Goal: Complete application form

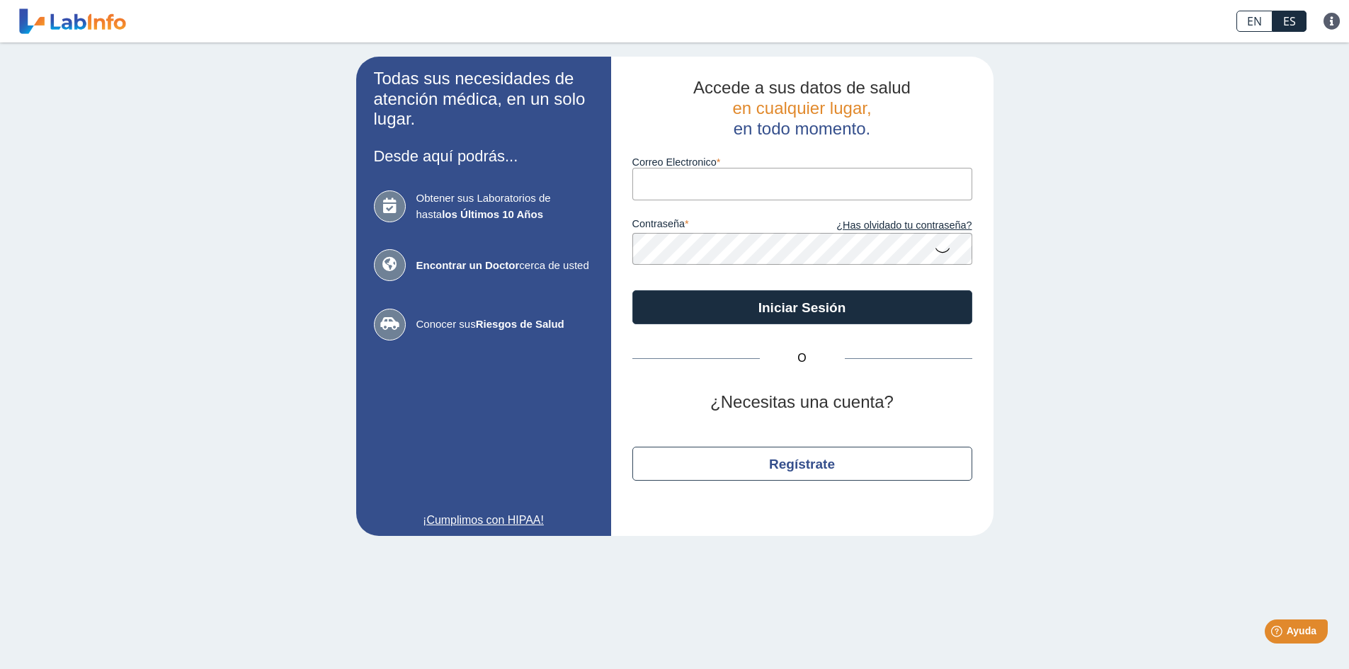
click at [662, 189] on input "Correo Electronico" at bounding box center [802, 184] width 340 height 32
type input "[EMAIL_ADDRESS][DOMAIN_NAME]"
click at [632, 290] on button "Iniciar Sesión" at bounding box center [802, 307] width 340 height 34
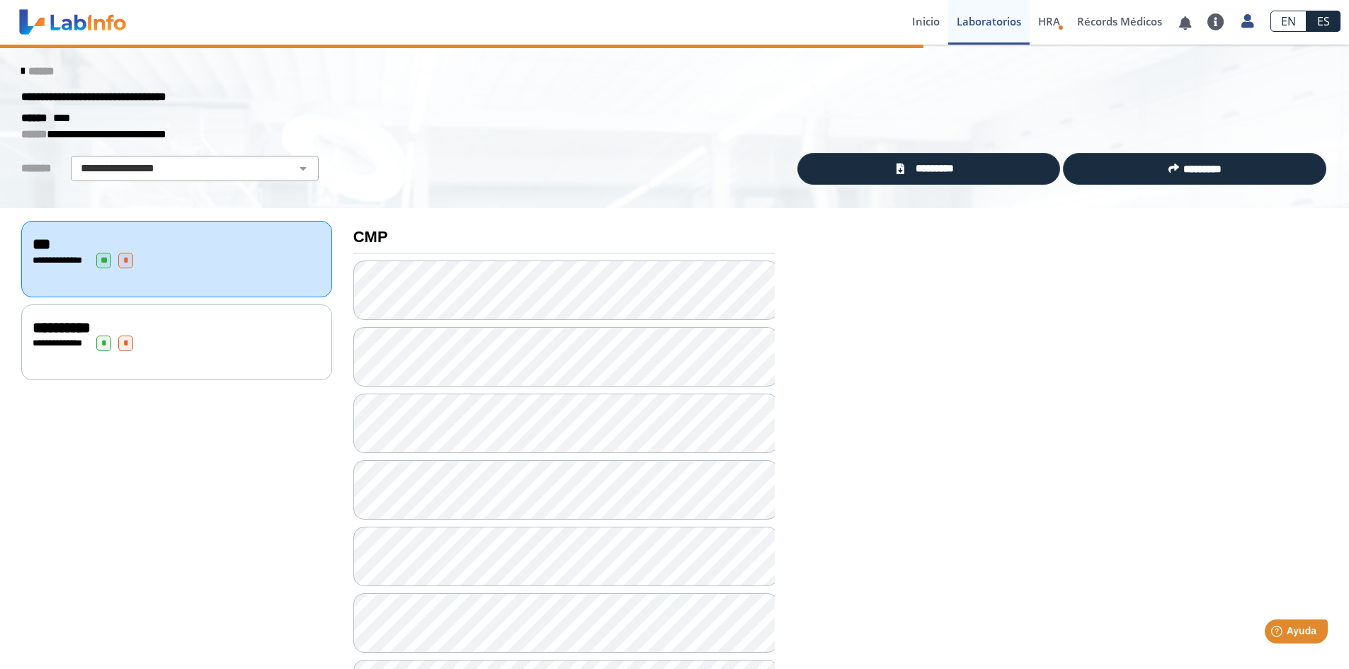
click at [21, 69] on icon at bounding box center [22, 71] width 3 height 11
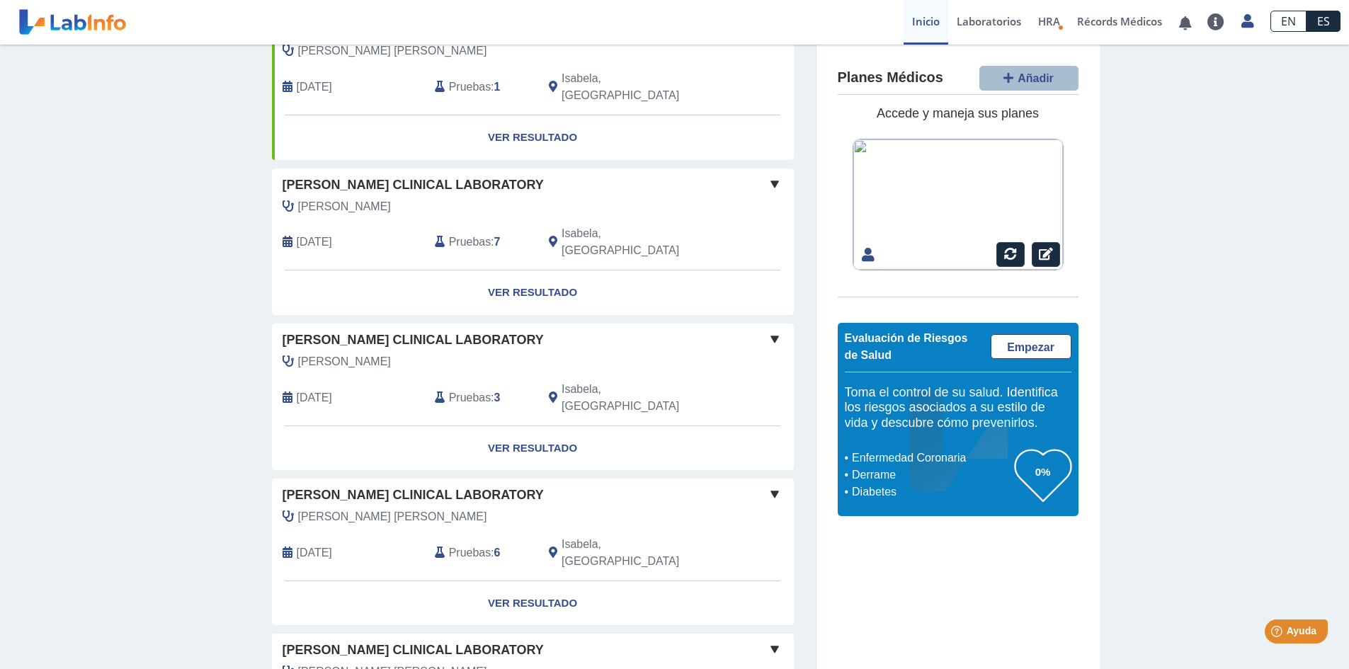
scroll to position [142, 0]
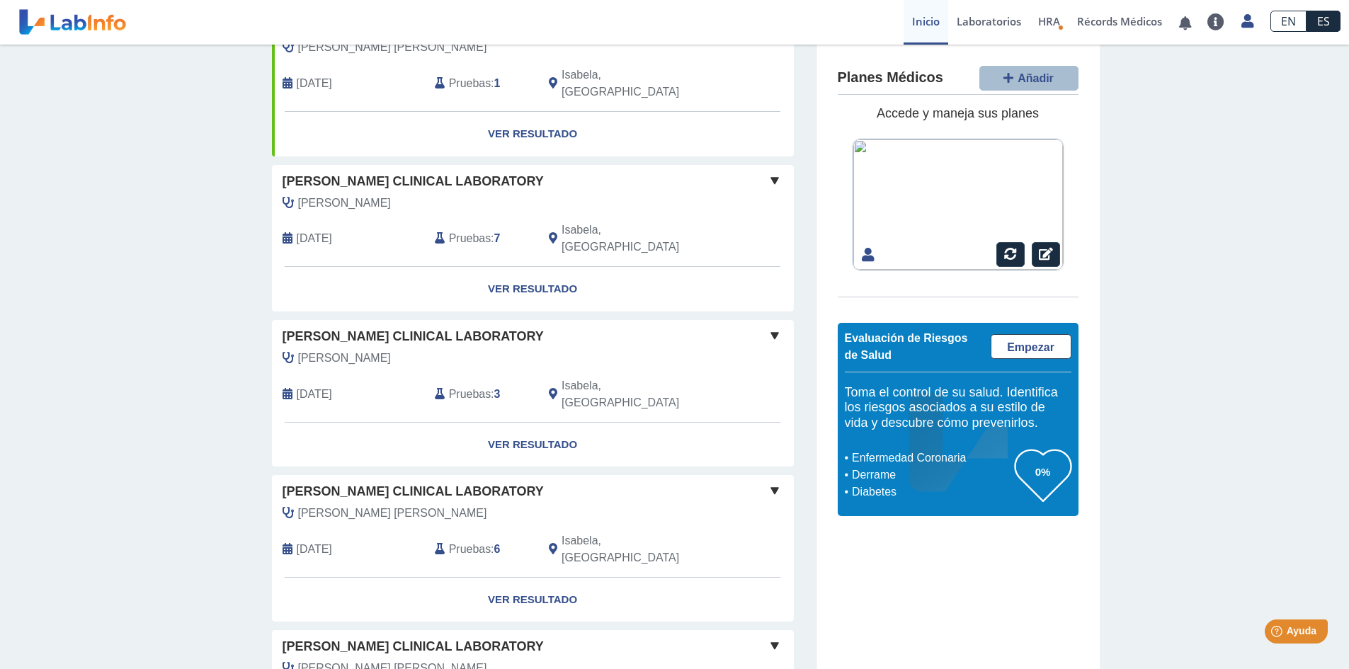
click at [769, 327] on span at bounding box center [774, 335] width 17 height 17
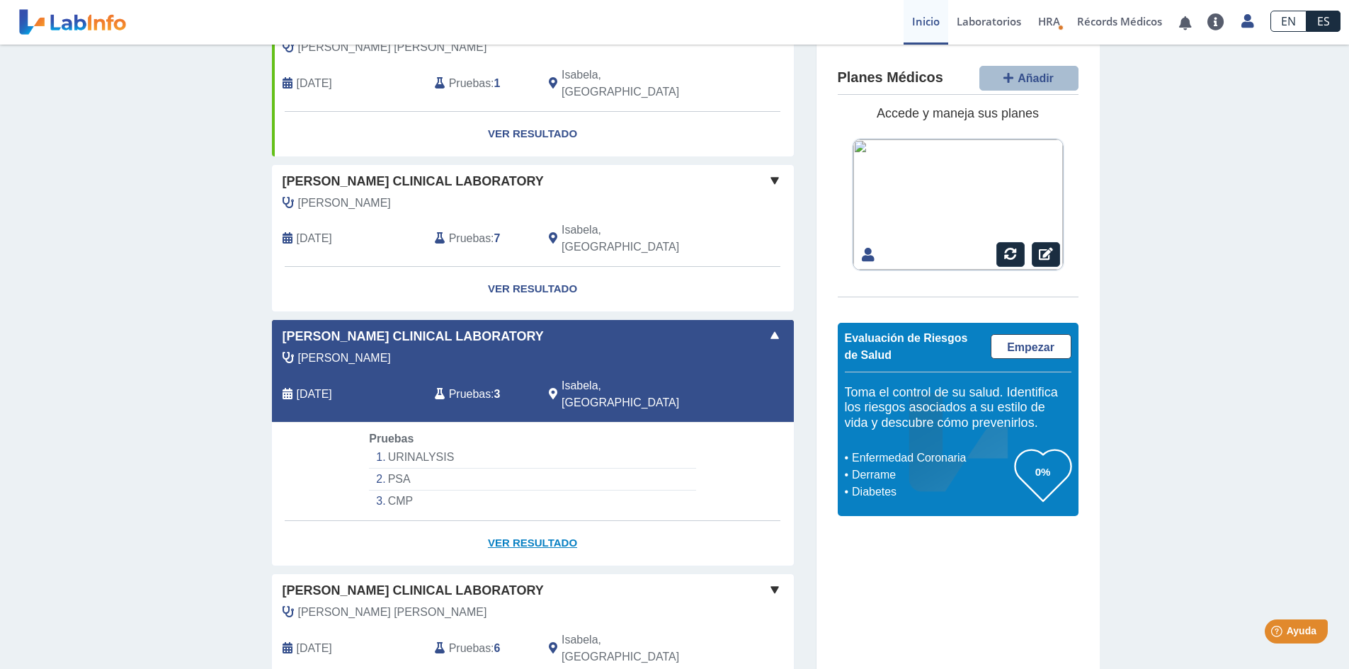
click at [539, 521] on link "Ver Resultado" at bounding box center [533, 543] width 522 height 45
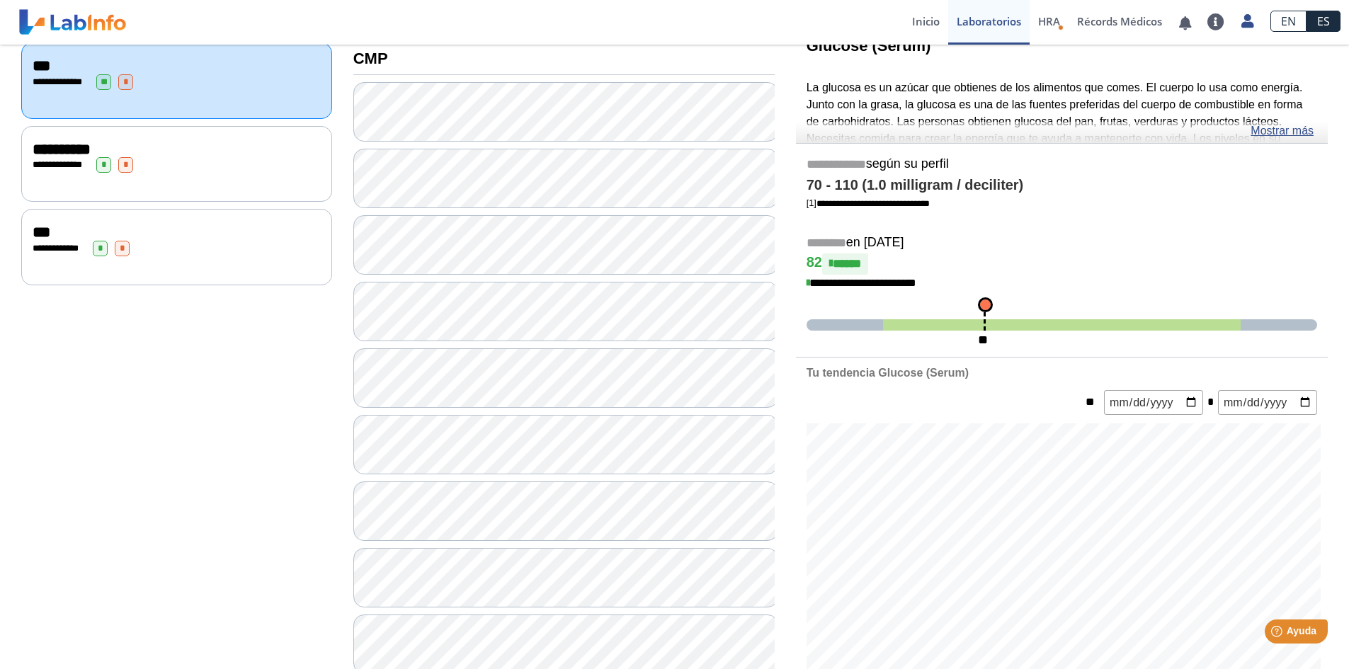
scroll to position [98, 0]
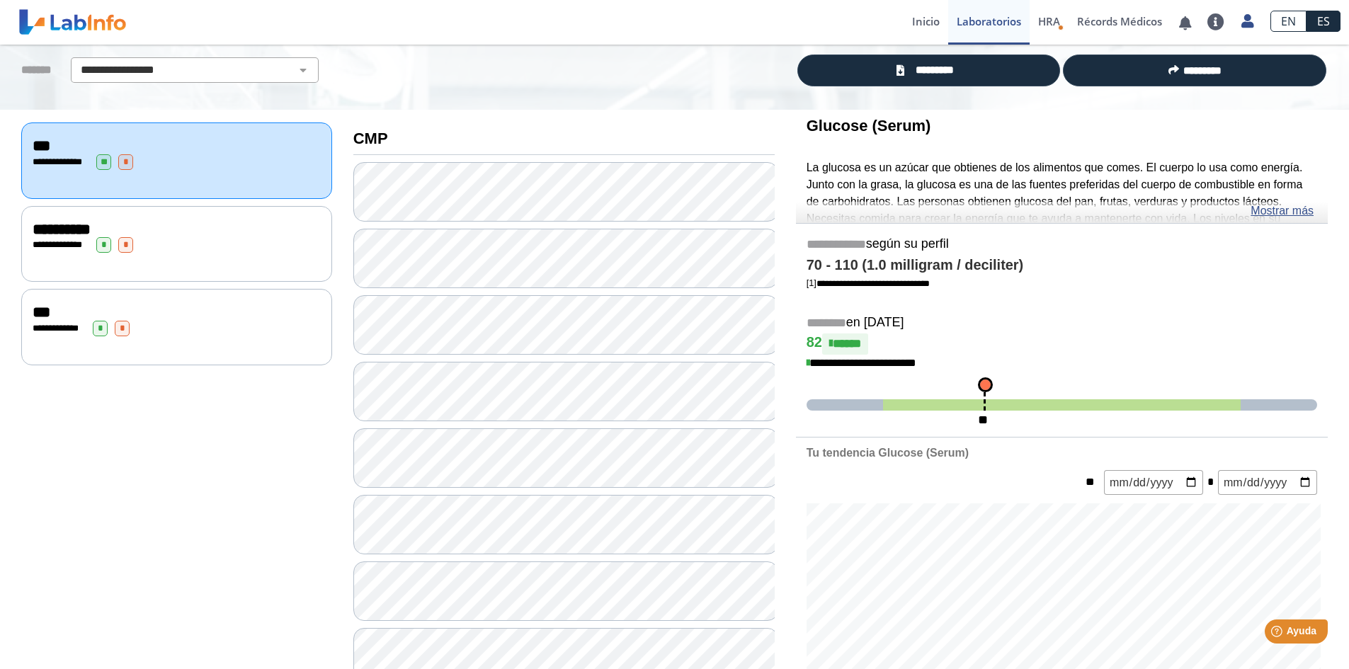
click at [201, 321] on div "**********" at bounding box center [177, 329] width 288 height 16
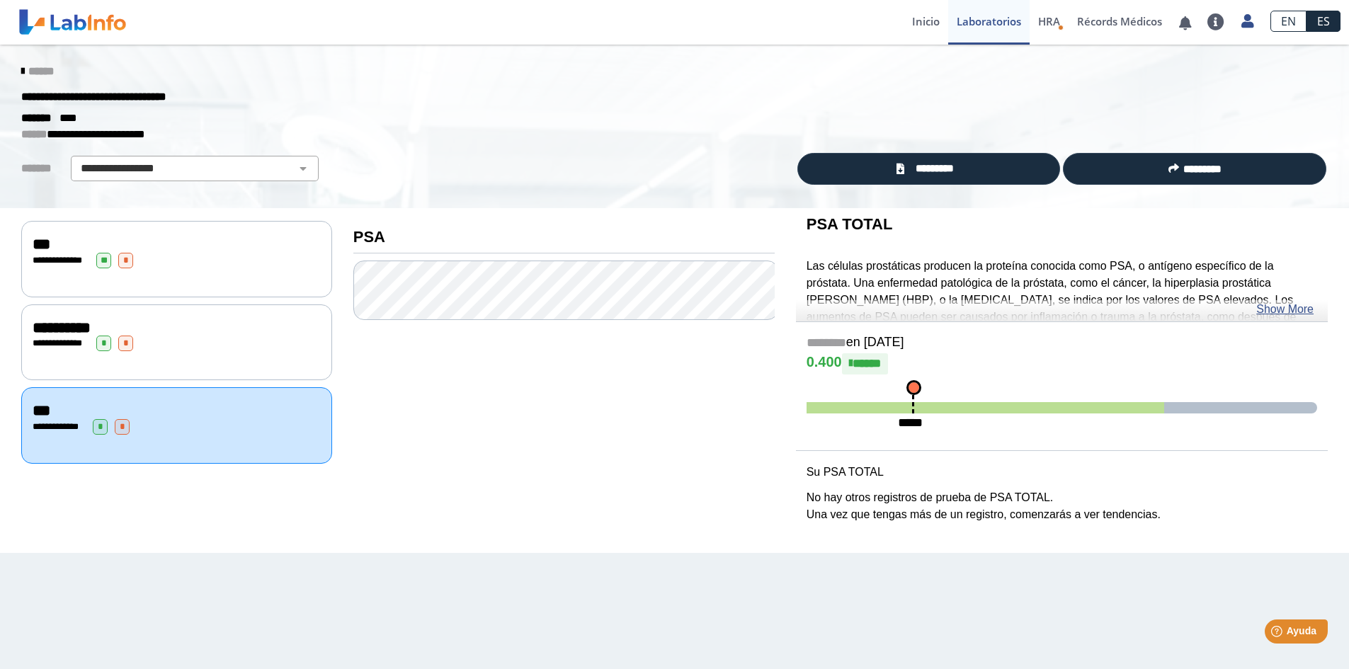
click at [211, 428] on div "**********" at bounding box center [177, 427] width 288 height 16
click at [206, 256] on div "**********" at bounding box center [177, 261] width 288 height 16
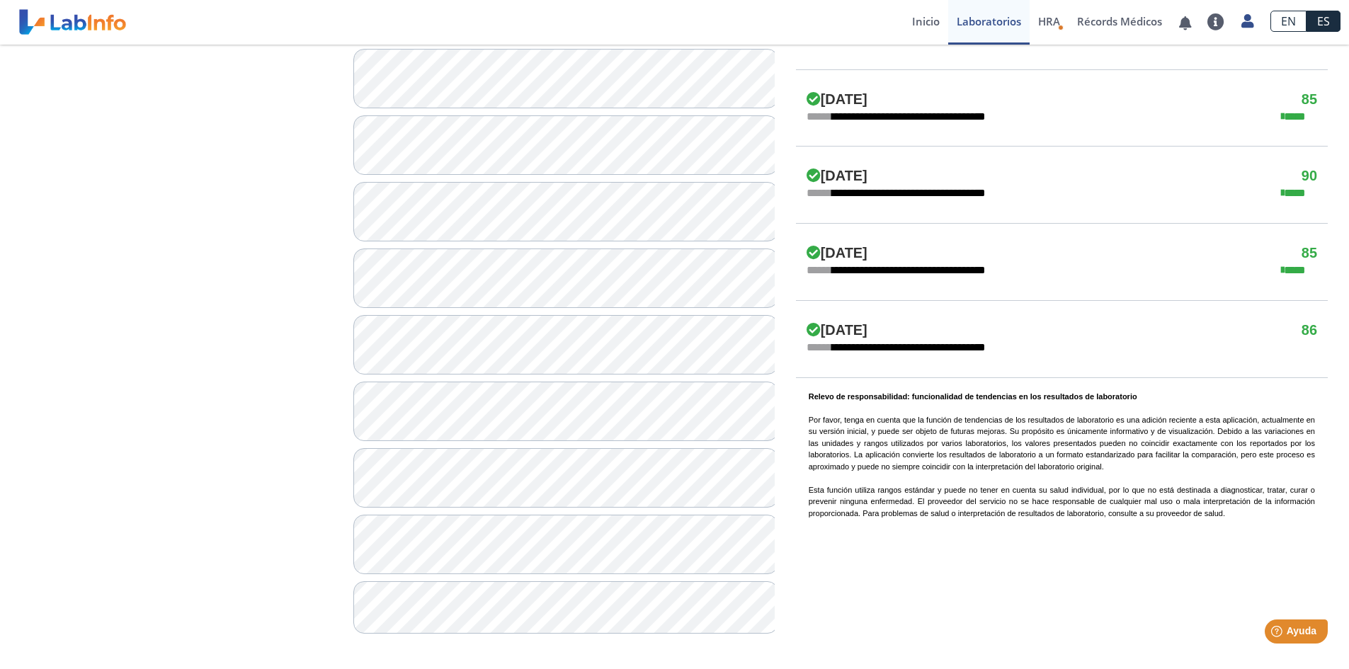
scroll to position [311, 0]
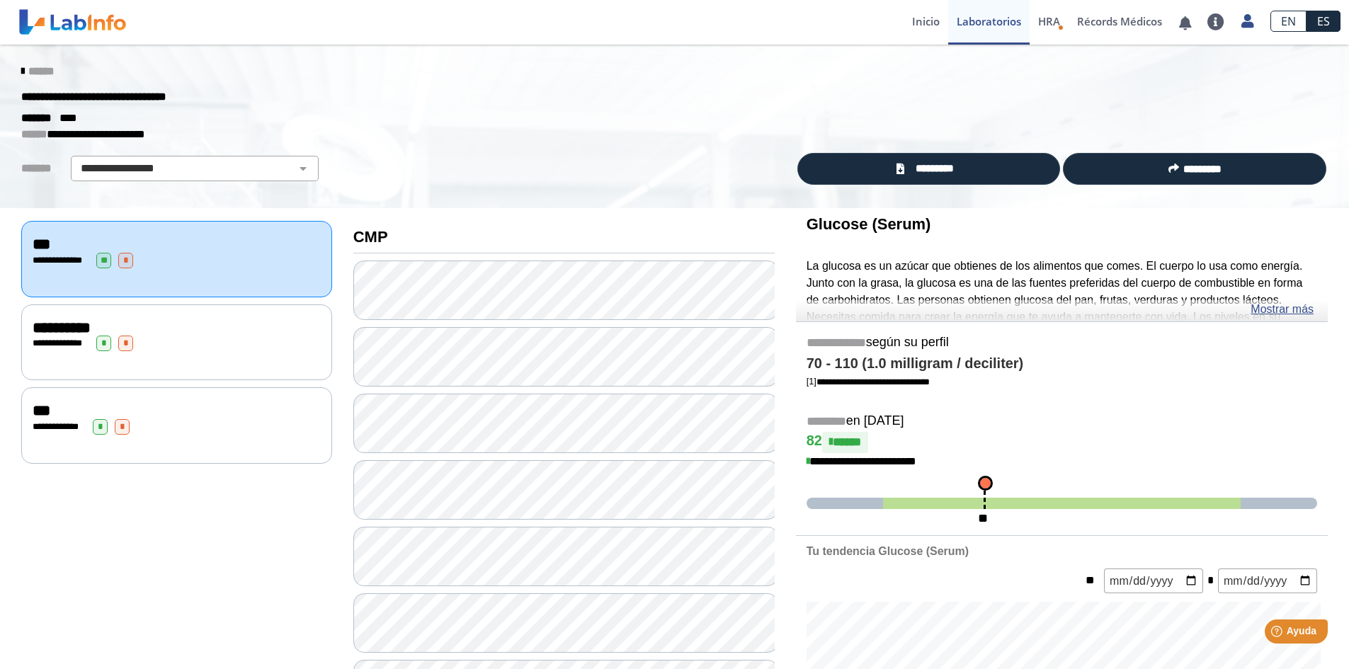
click at [185, 411] on div "***" at bounding box center [177, 410] width 288 height 17
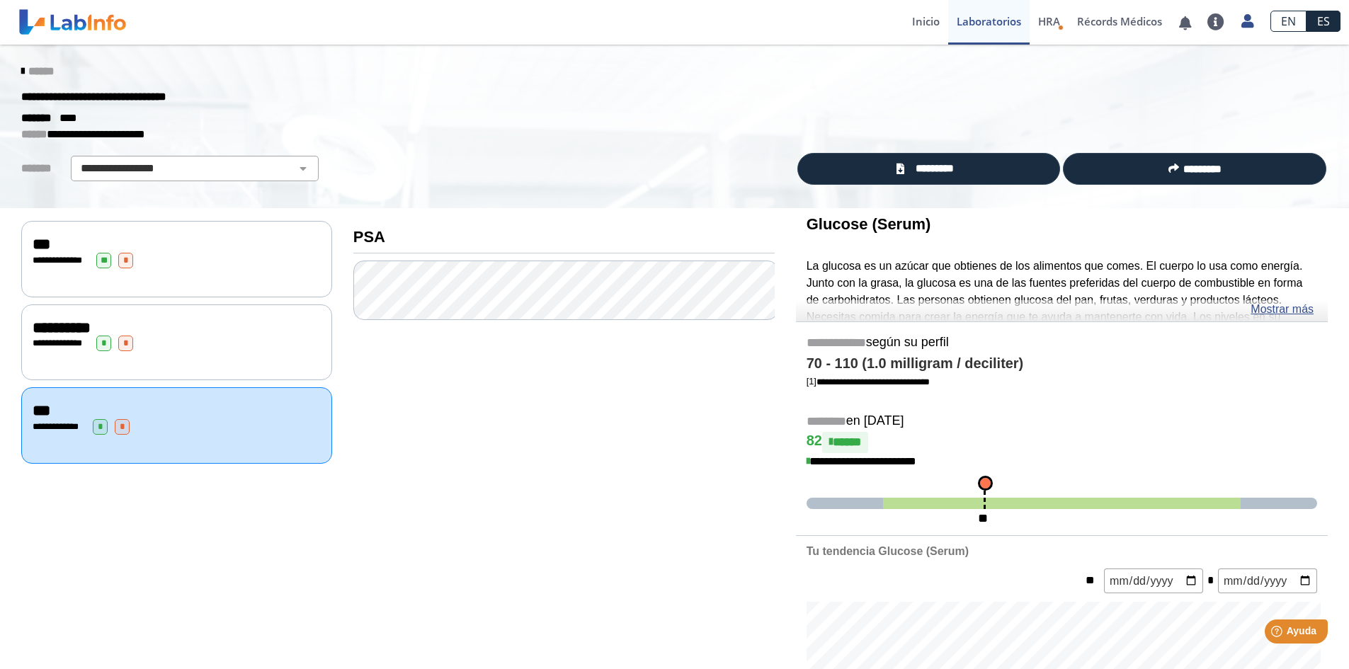
scroll to position [71, 0]
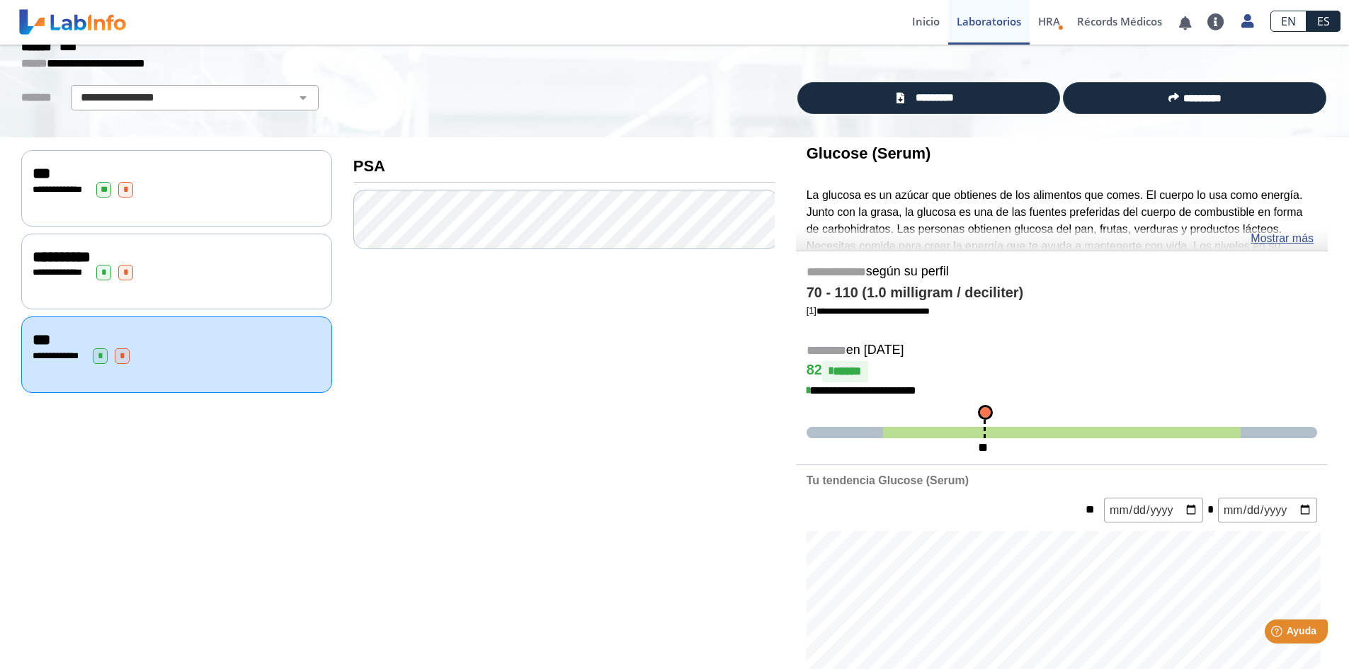
click at [196, 351] on div "**********" at bounding box center [177, 356] width 288 height 16
click at [1276, 236] on link "Mostrar más" at bounding box center [1281, 238] width 63 height 17
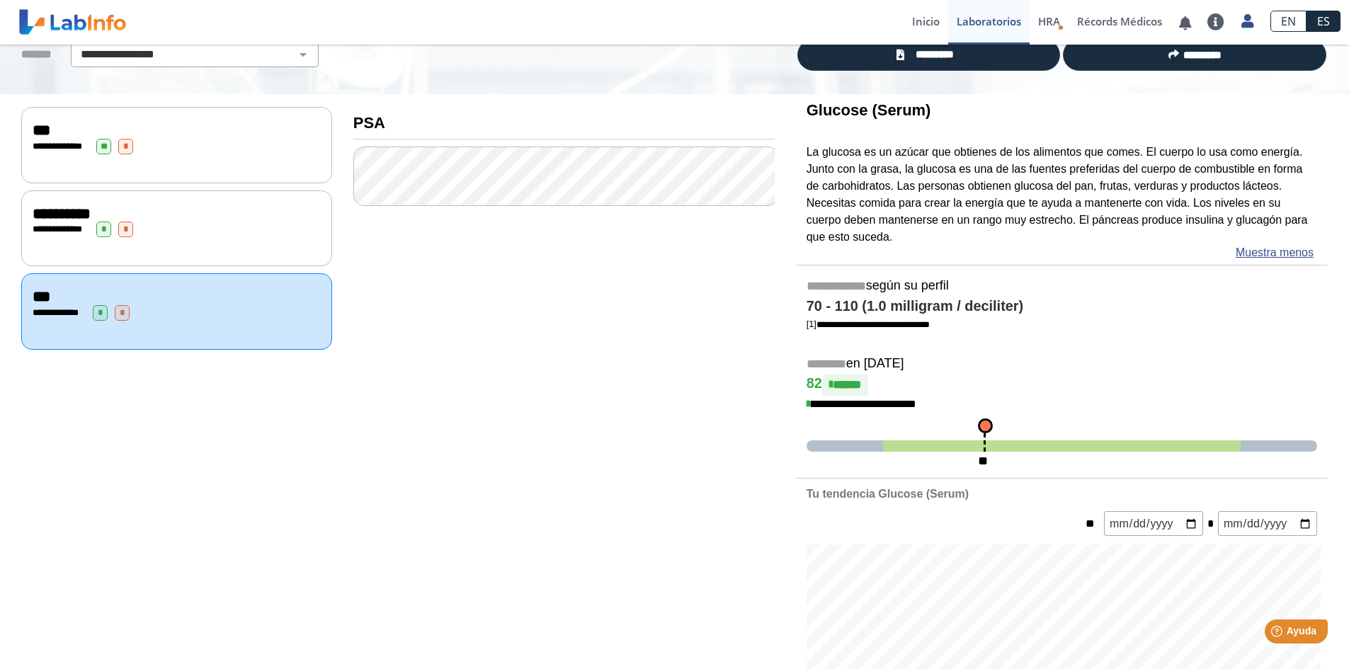
scroll to position [0, 0]
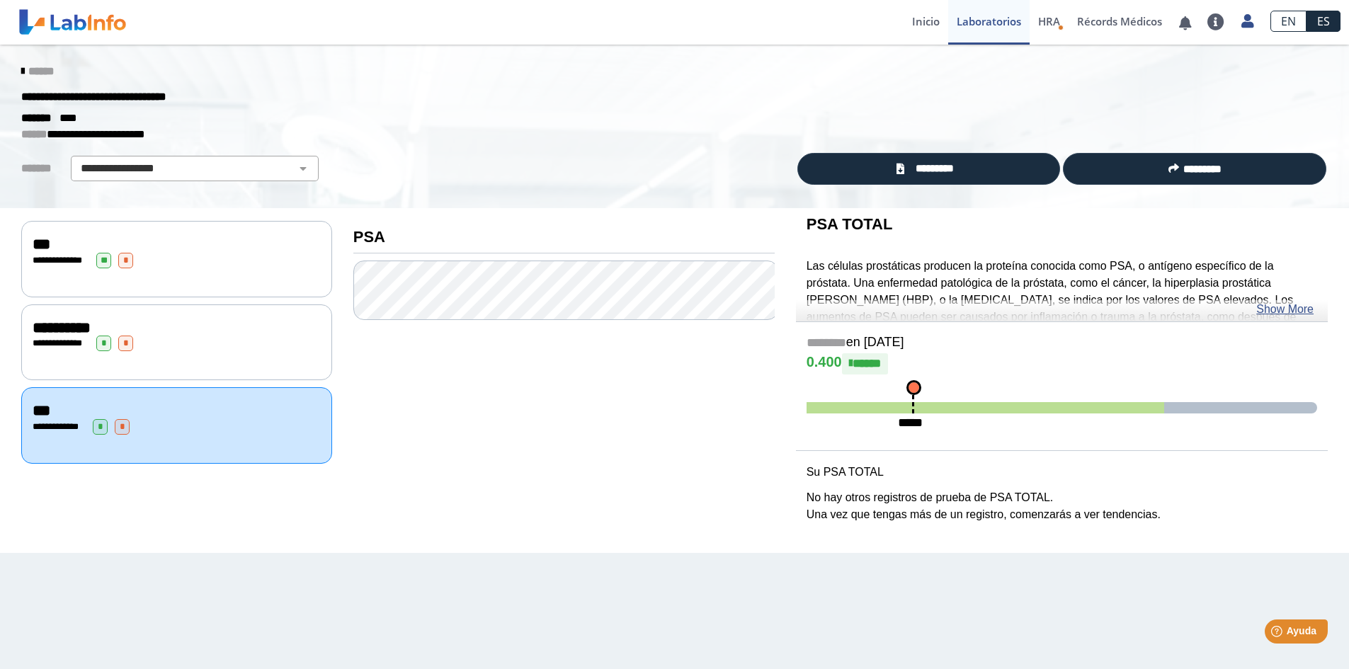
click at [1276, 307] on link "Show More" at bounding box center [1284, 309] width 57 height 17
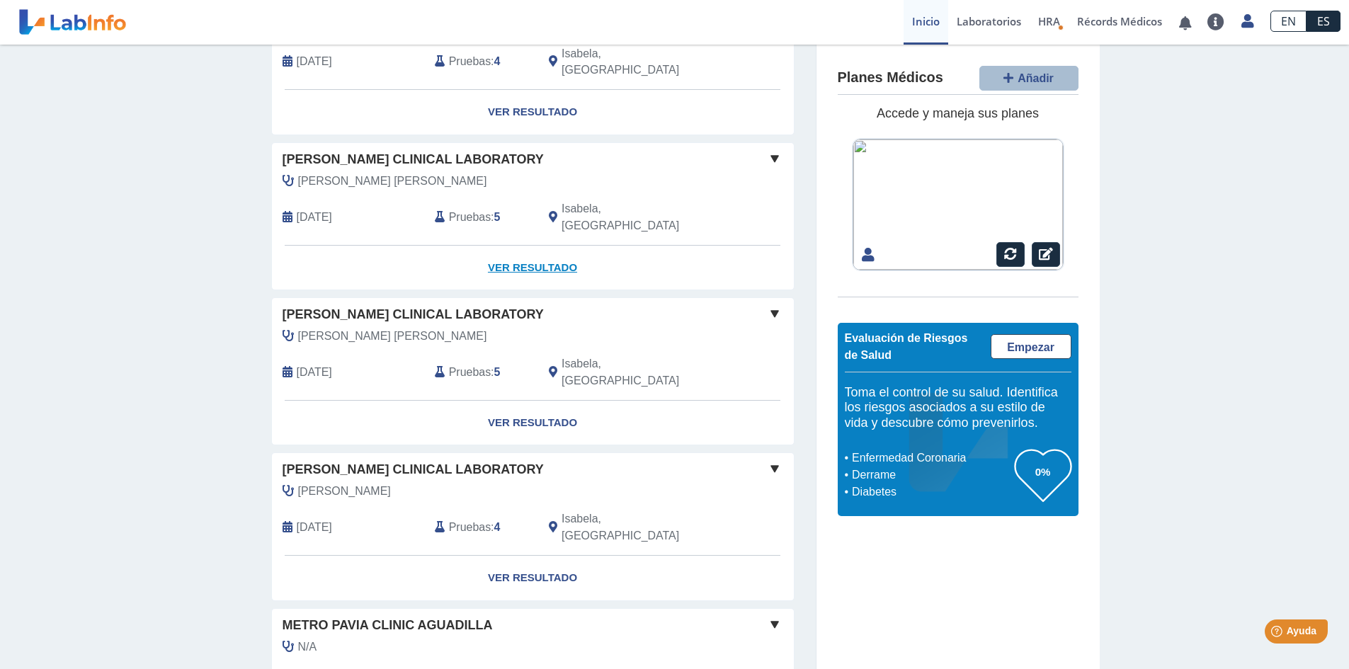
scroll to position [945, 0]
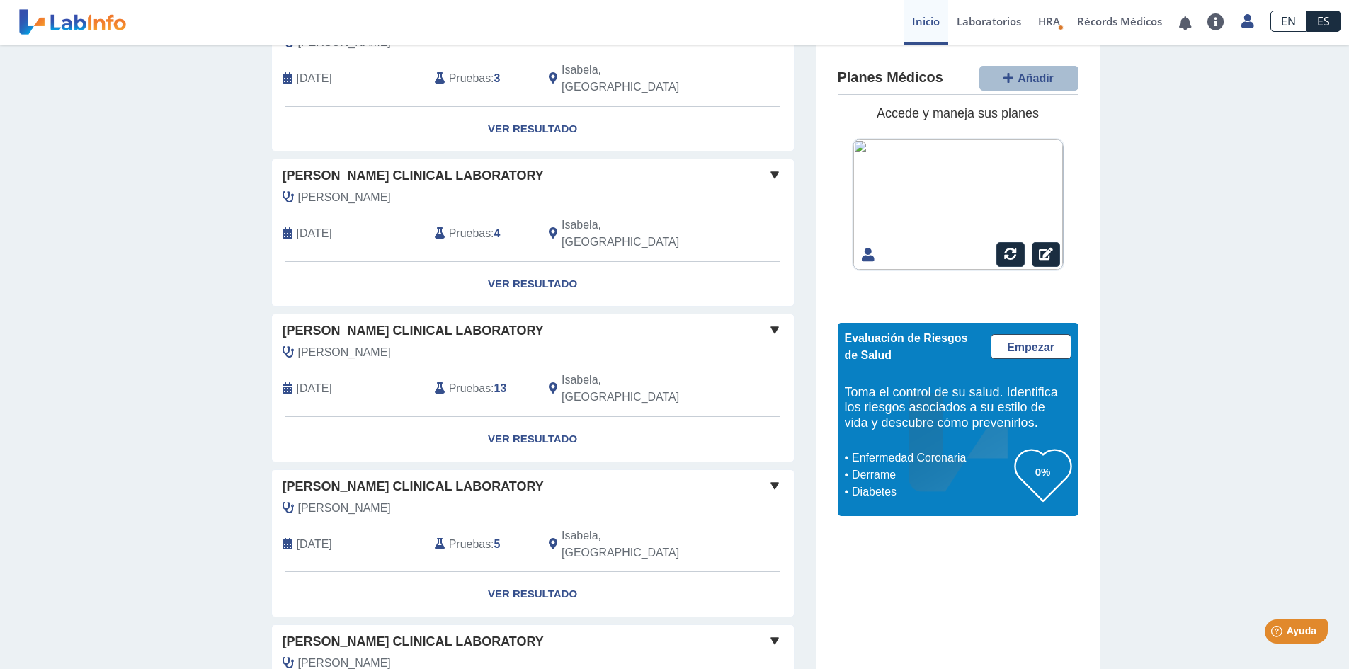
scroll to position [1724, 0]
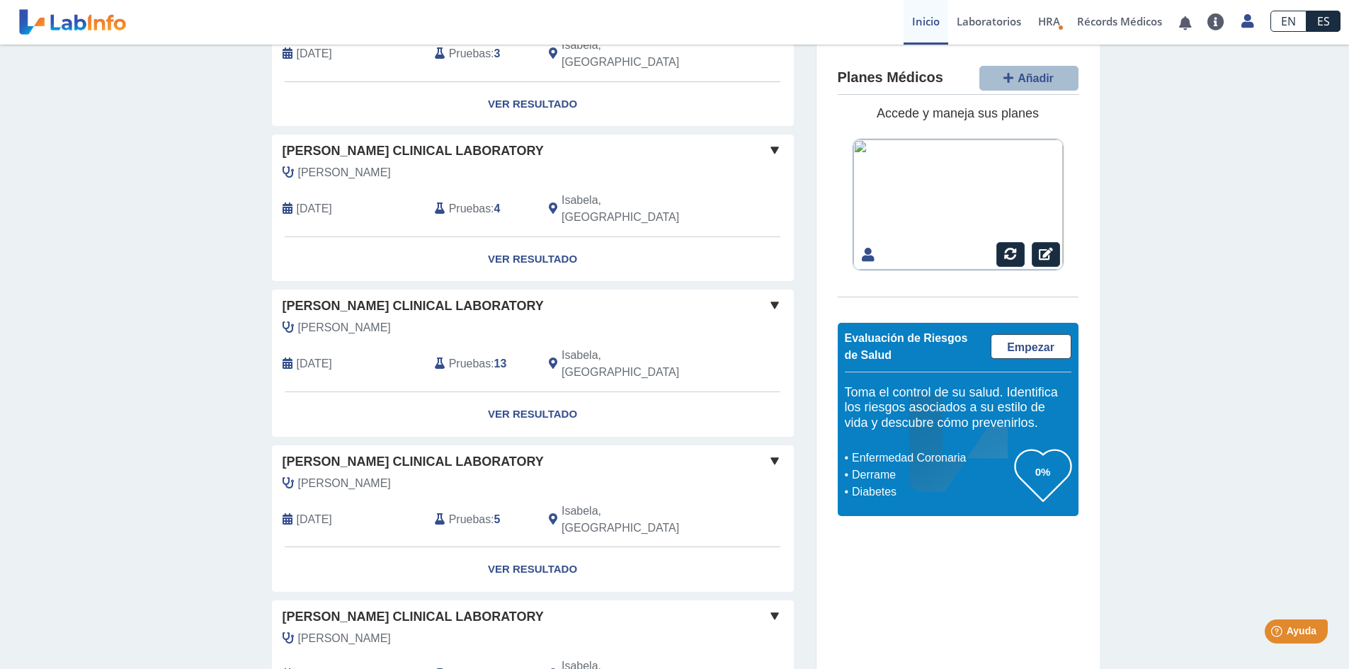
click at [399, 658] on div "[DATE]" at bounding box center [348, 675] width 152 height 34
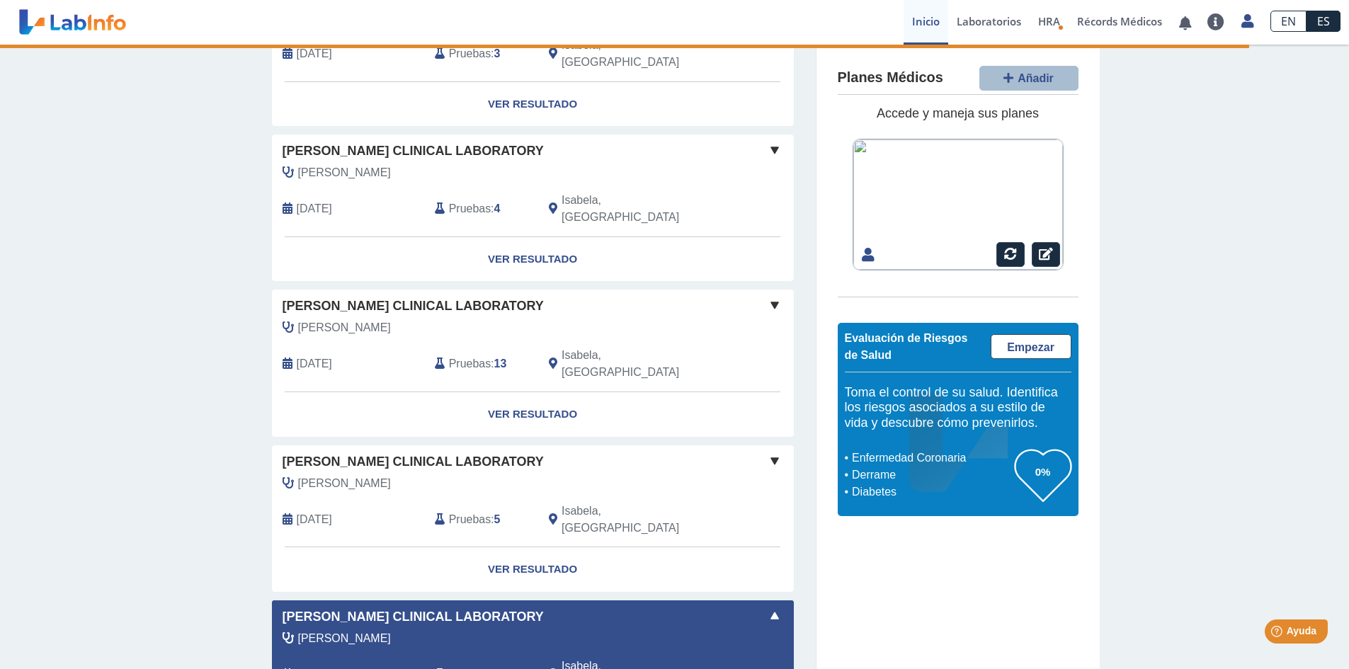
select select "***"
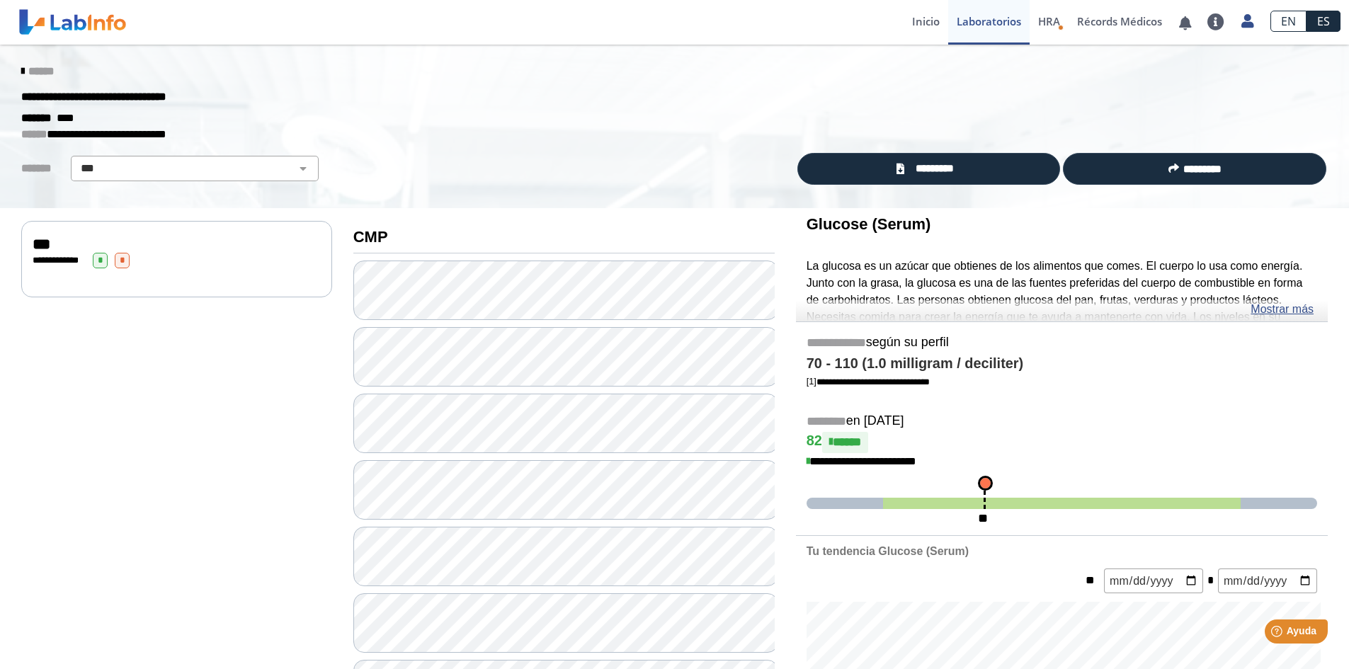
click at [149, 262] on div "**********" at bounding box center [177, 261] width 288 height 16
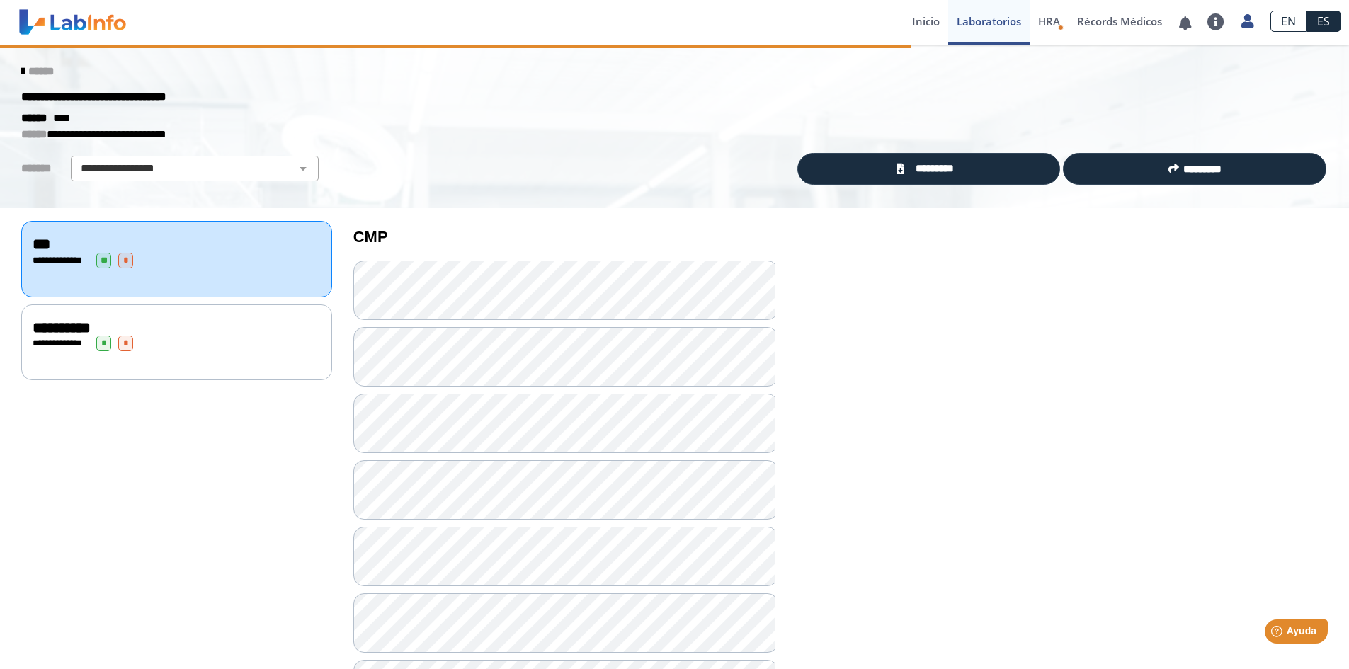
click at [11, 67] on div "******" at bounding box center [674, 71] width 1327 height 25
click at [21, 71] on icon at bounding box center [22, 71] width 3 height 11
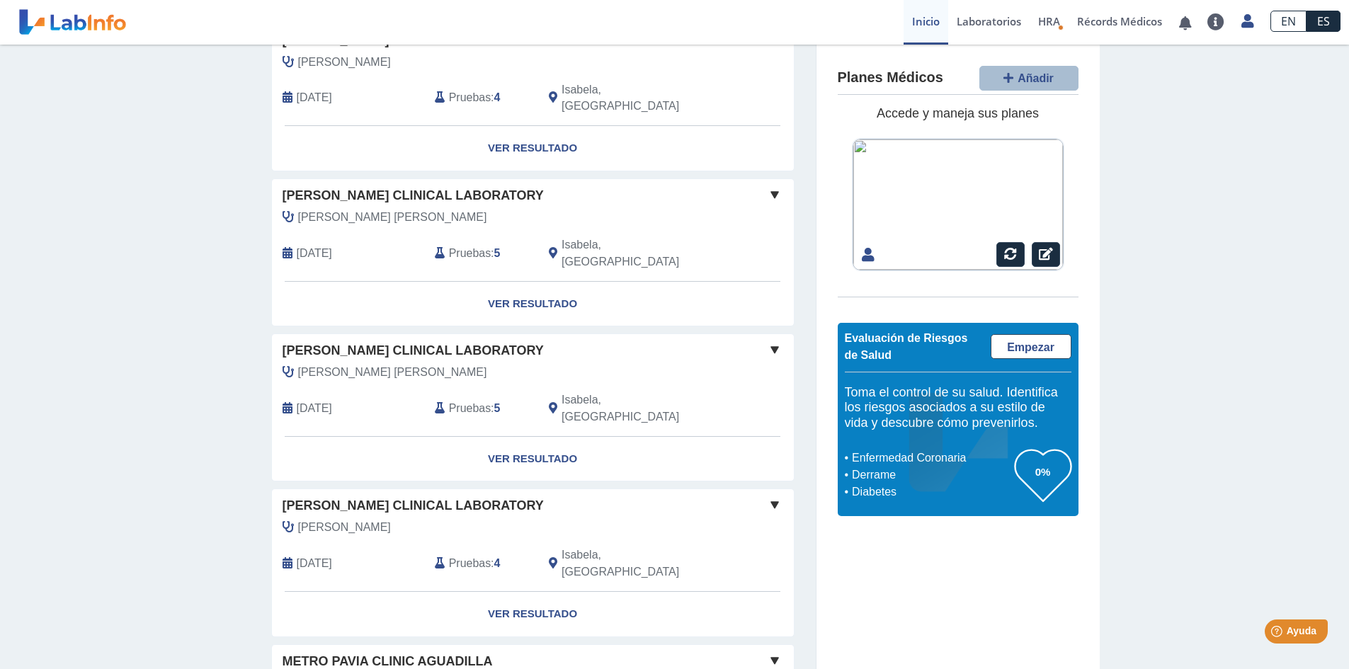
scroll to position [945, 0]
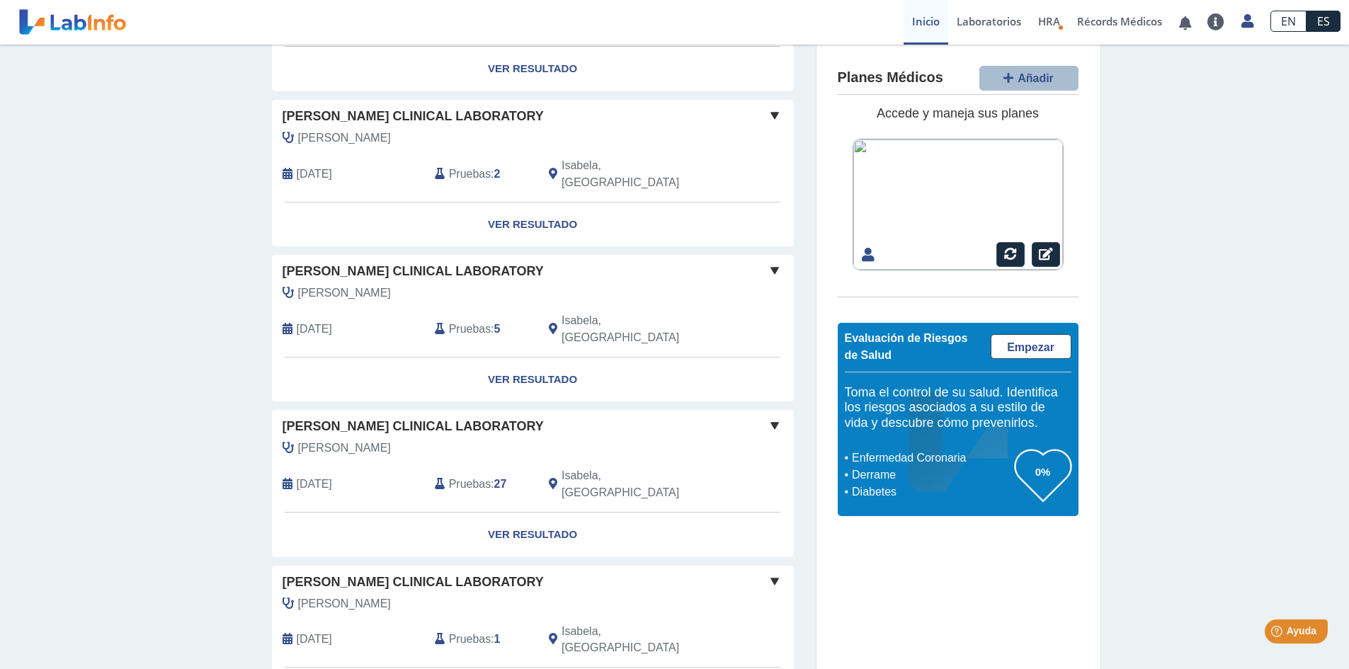
scroll to position [2715, 0]
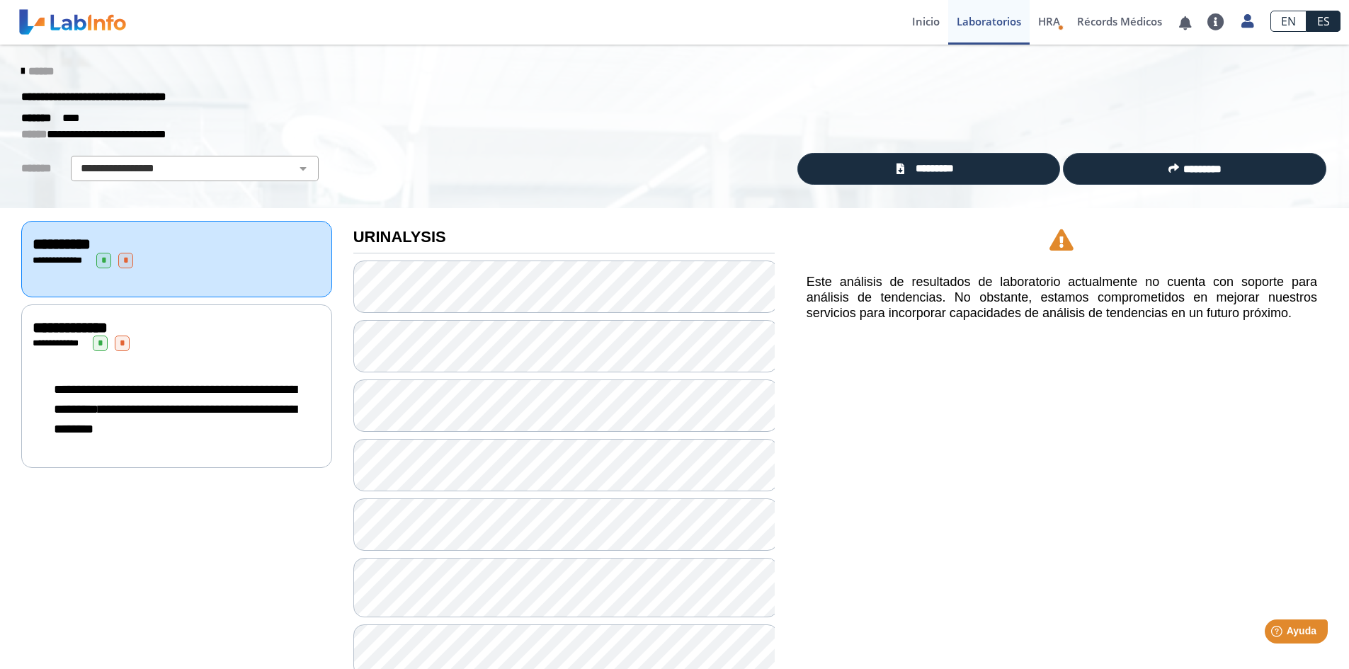
click at [21, 70] on icon at bounding box center [22, 71] width 3 height 11
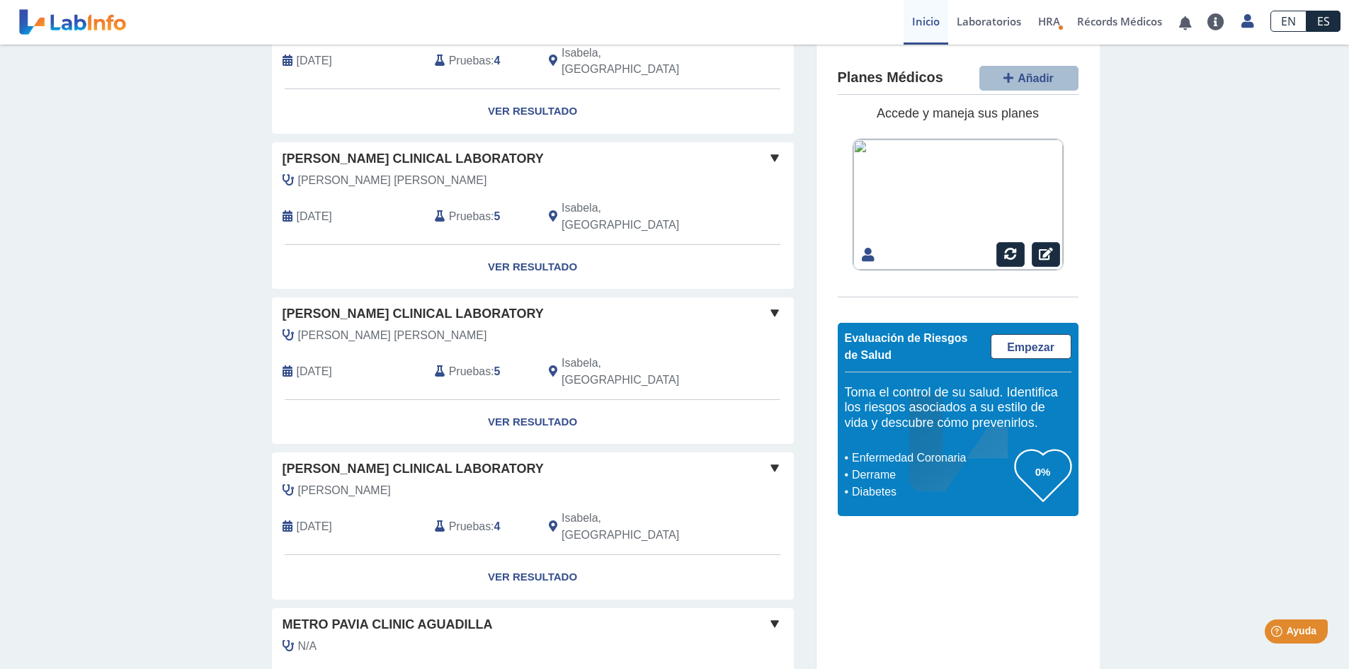
scroll to position [945, 0]
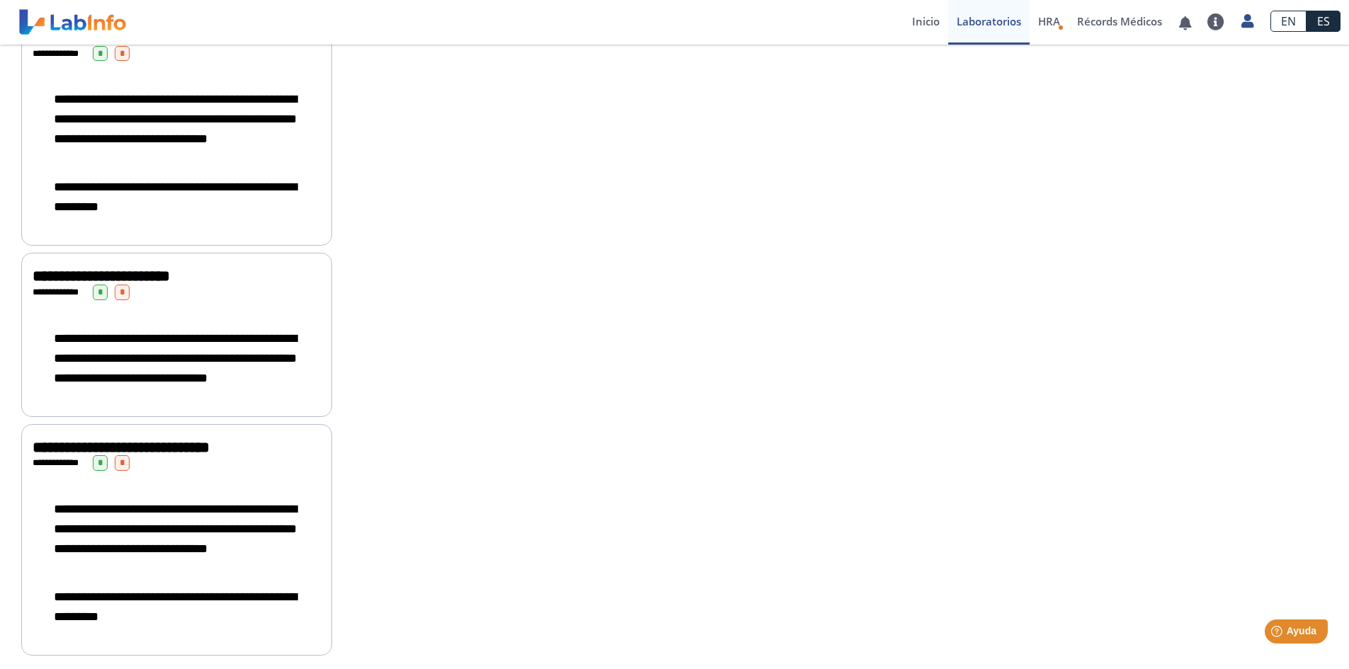
scroll to position [811, 0]
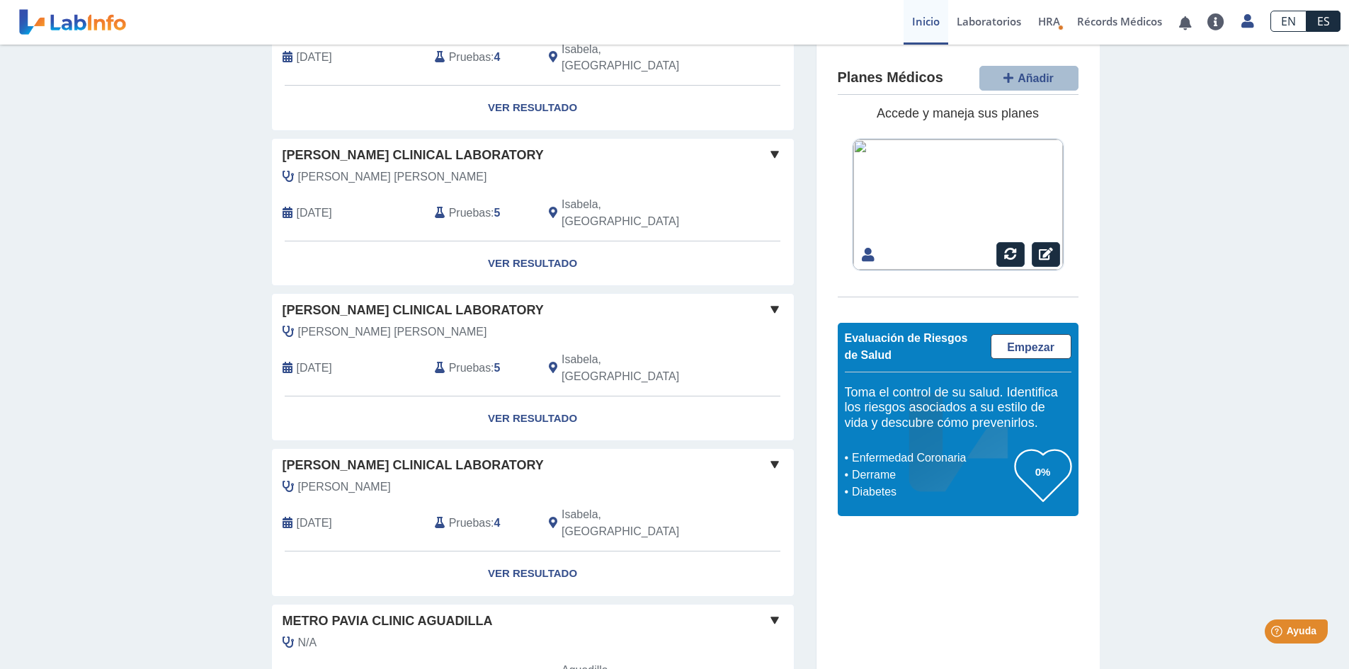
scroll to position [945, 0]
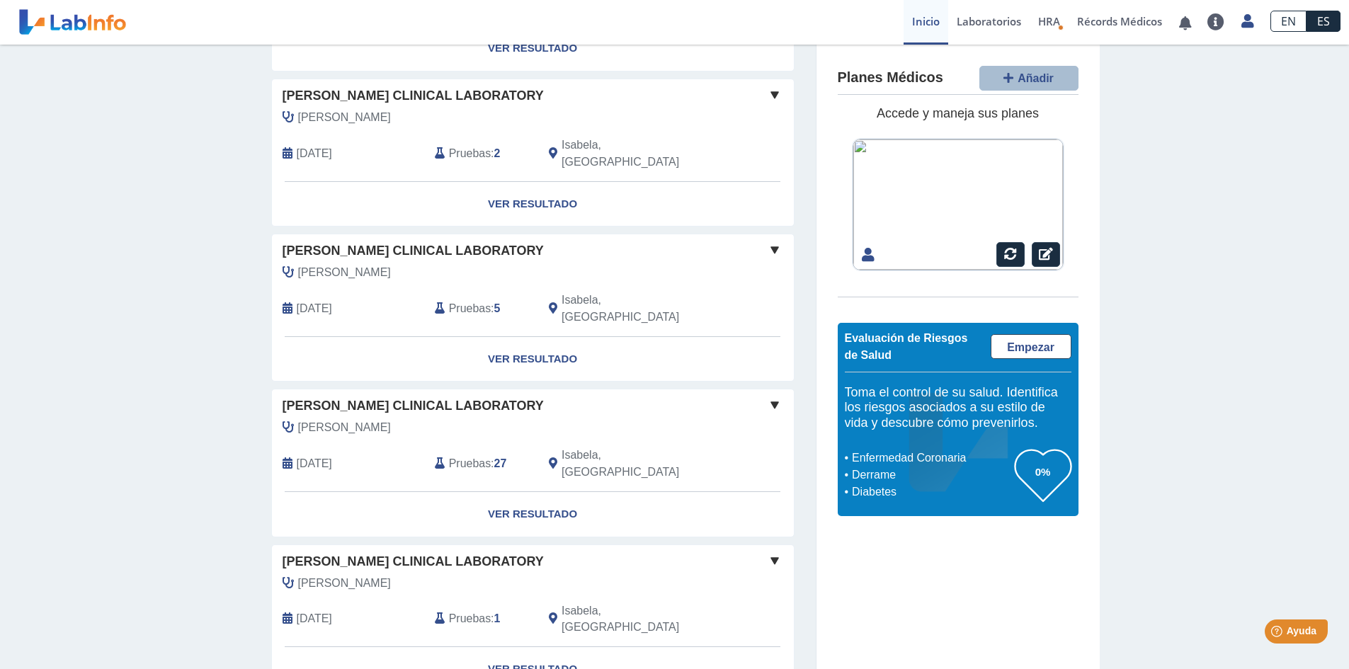
scroll to position [2715, 0]
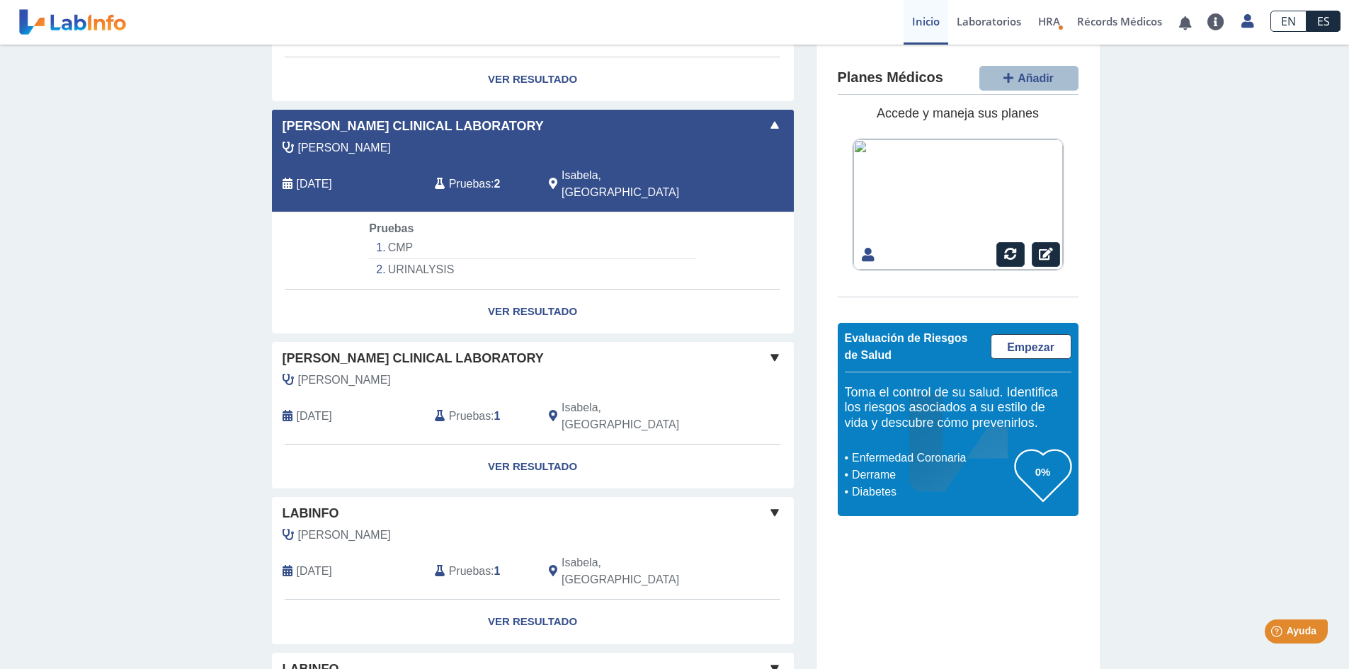
scroll to position [3474, 0]
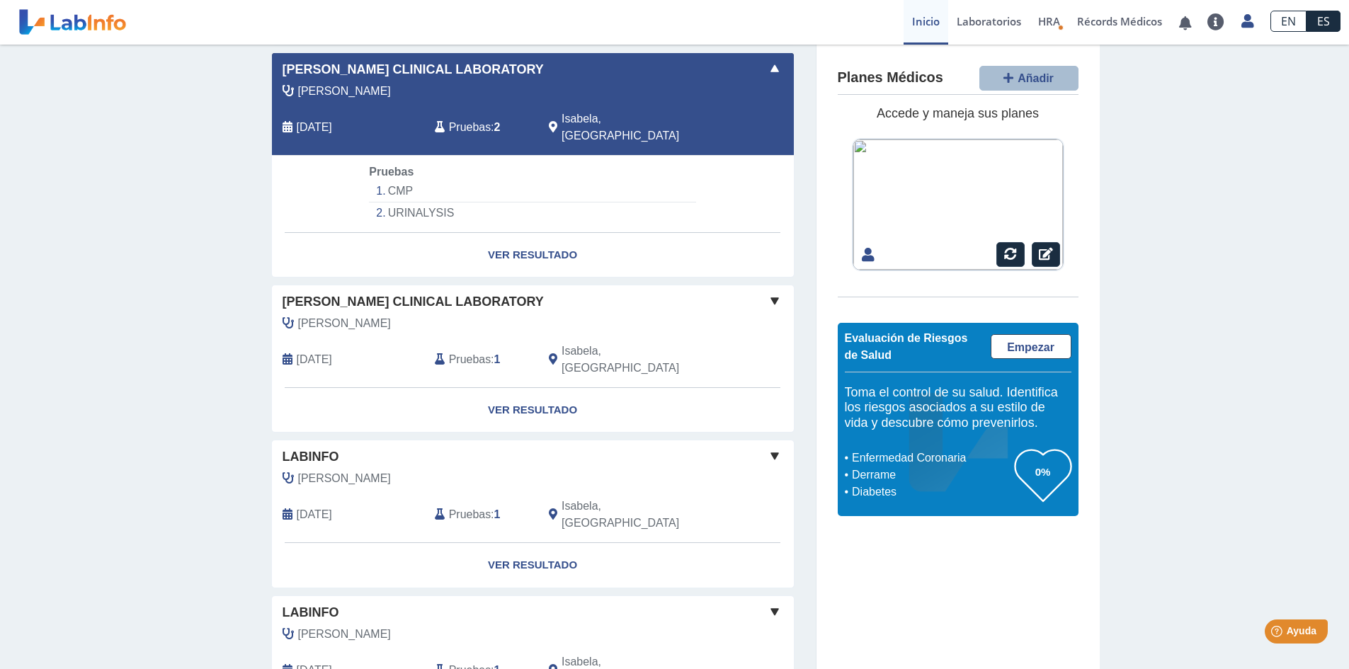
scroll to position [3550, 0]
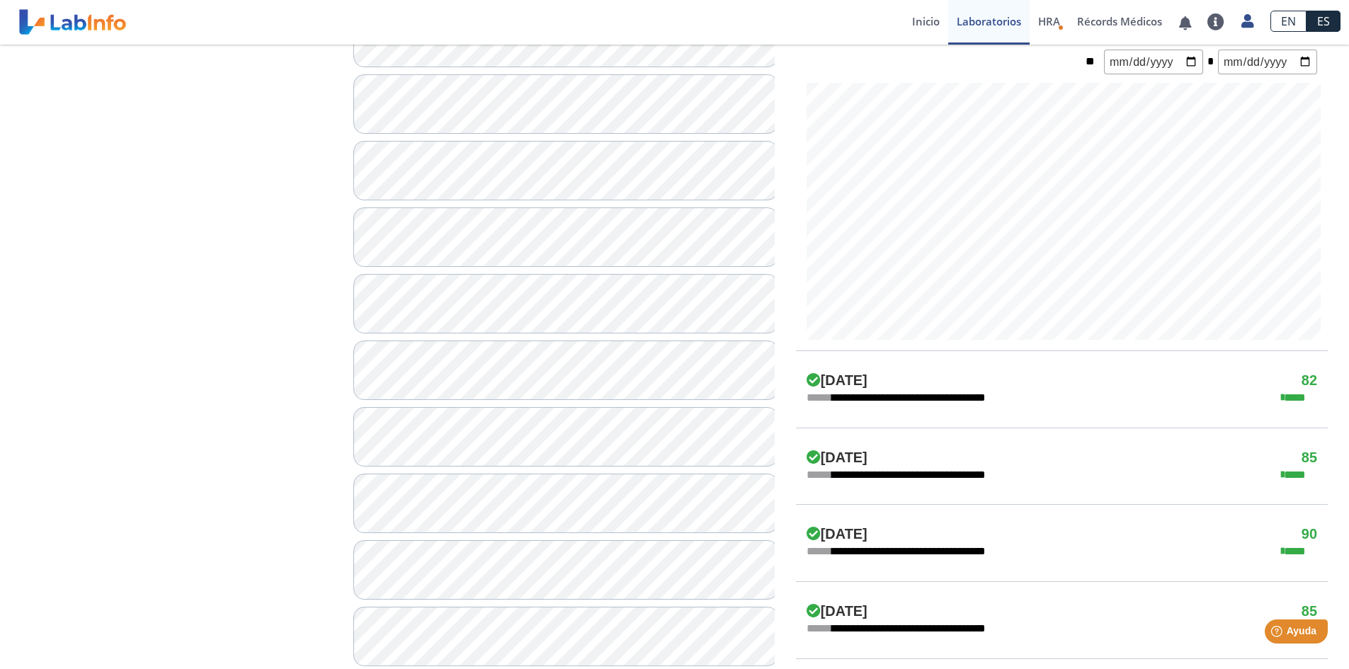
scroll to position [94, 0]
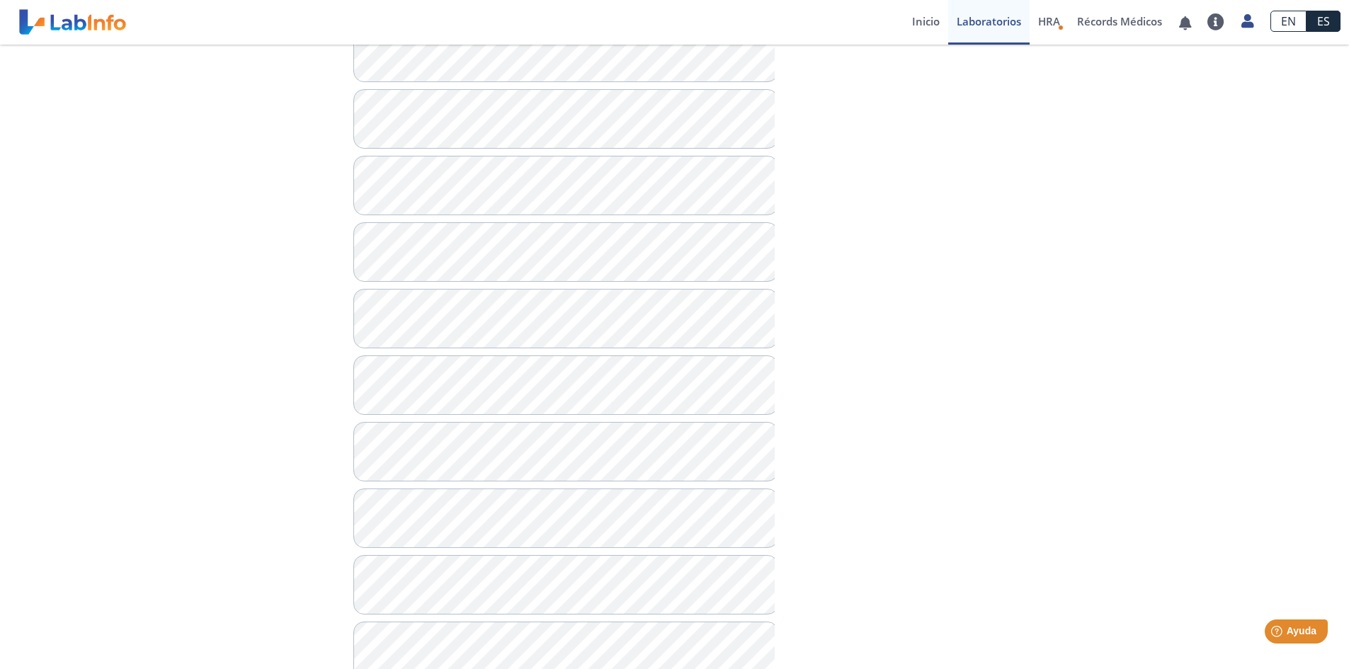
scroll to position [377, 0]
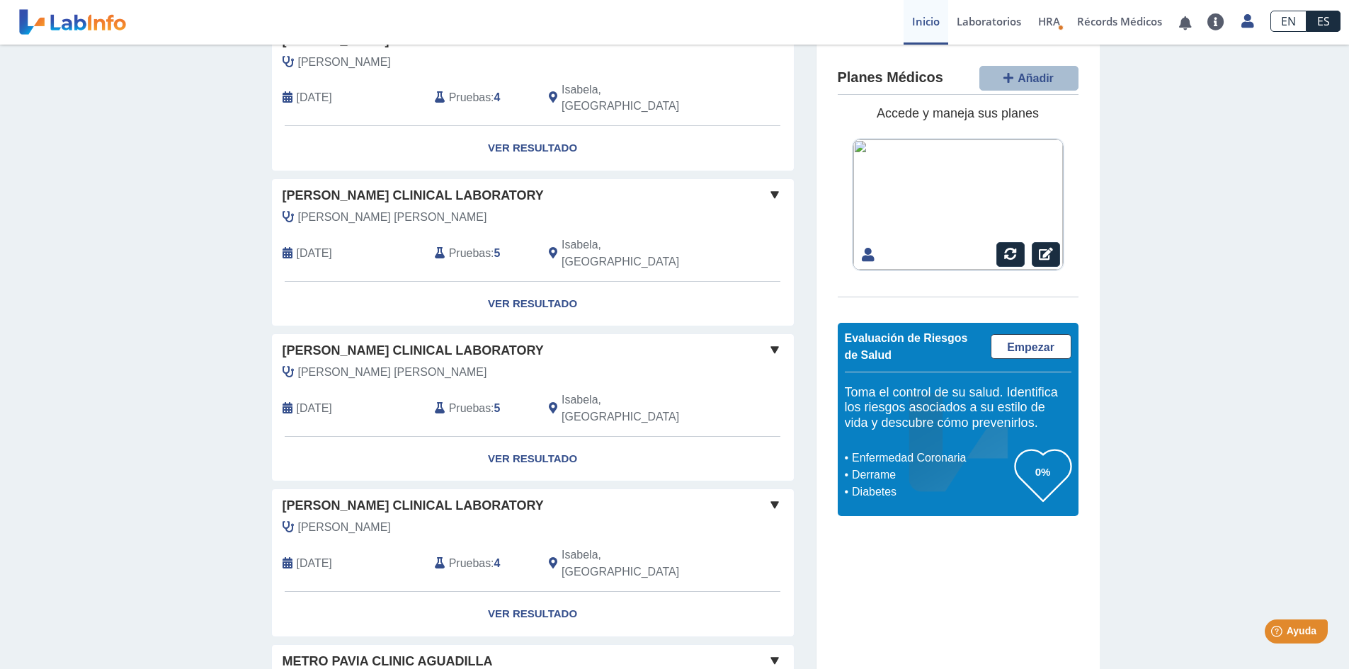
scroll to position [945, 0]
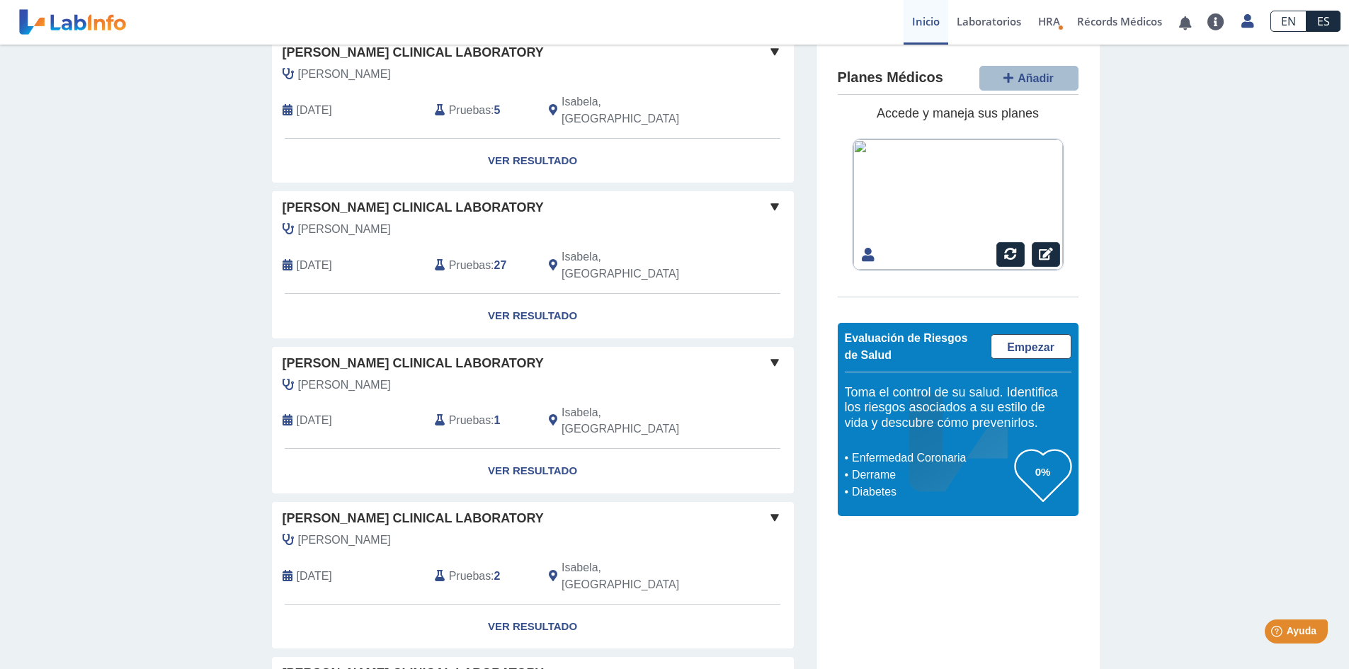
scroll to position [3281, 0]
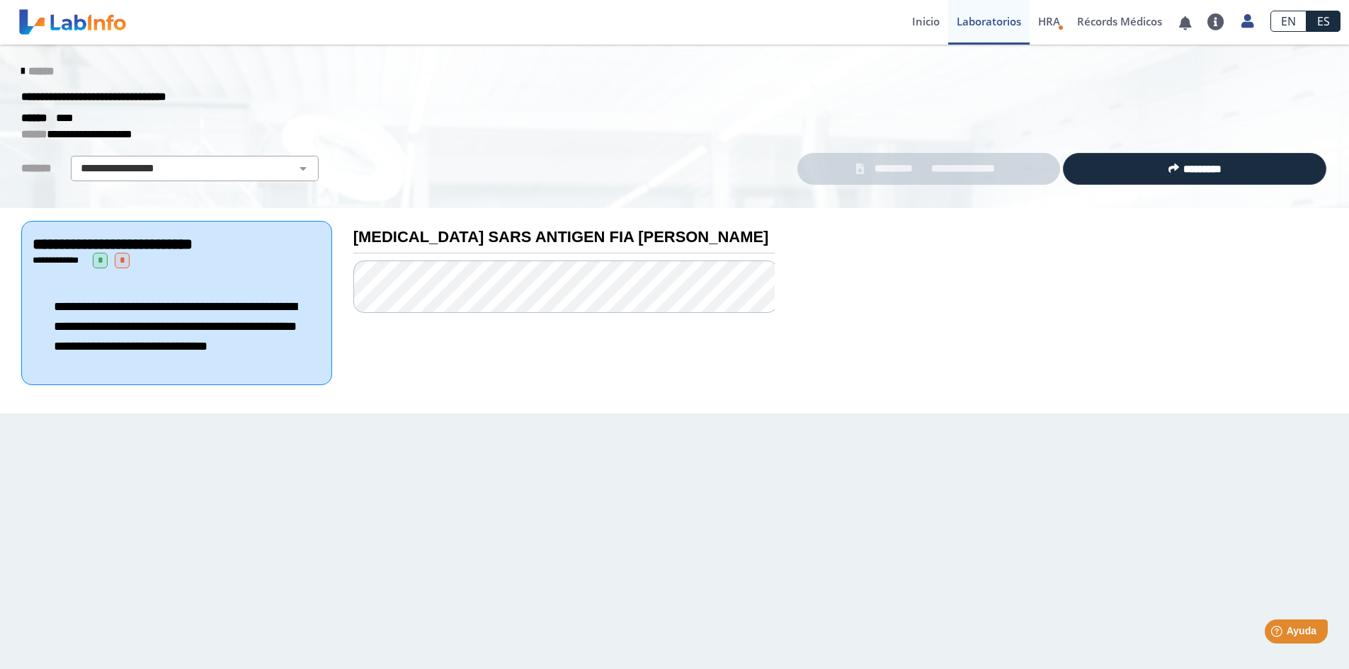
click at [21, 66] on icon at bounding box center [22, 71] width 3 height 11
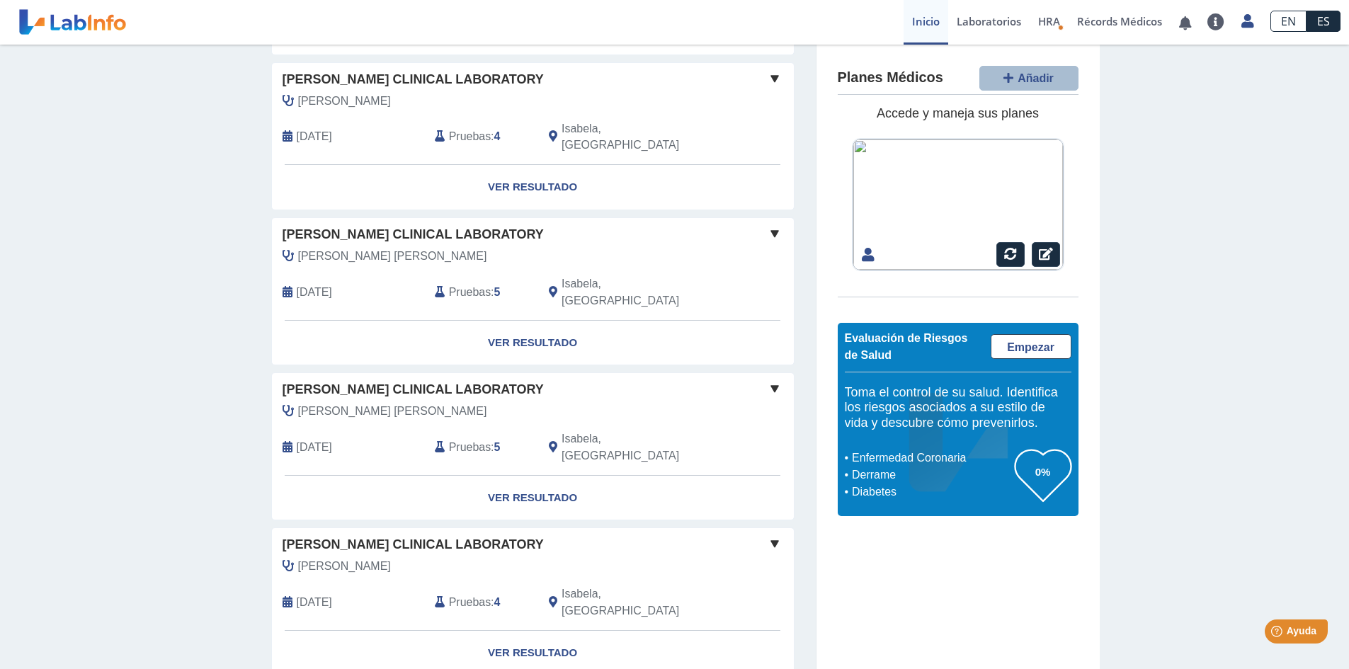
scroll to position [945, 0]
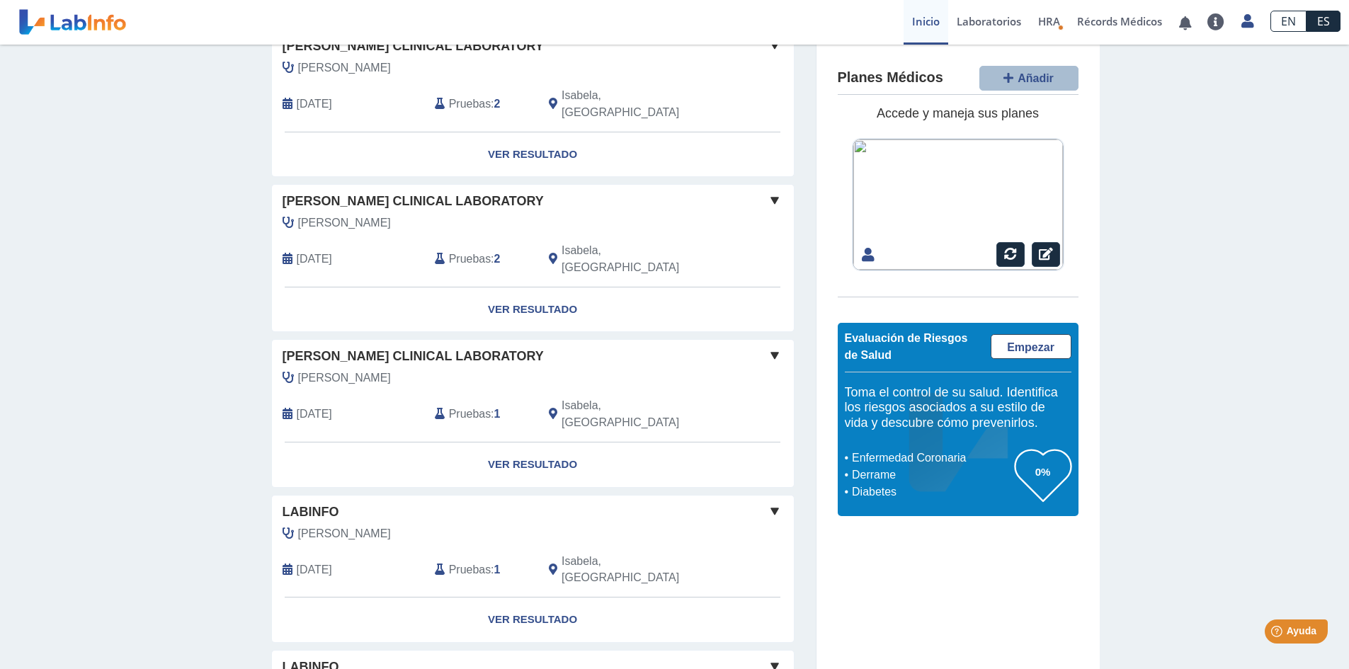
scroll to position [3397, 0]
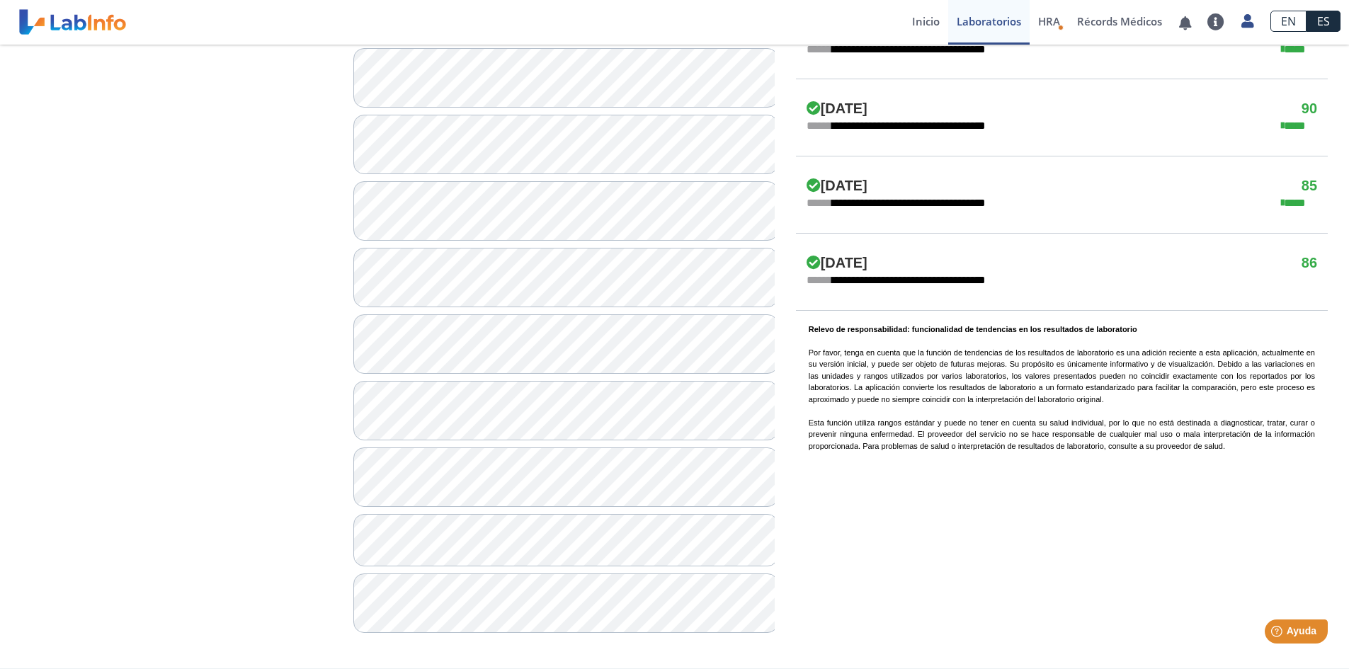
scroll to position [944, 0]
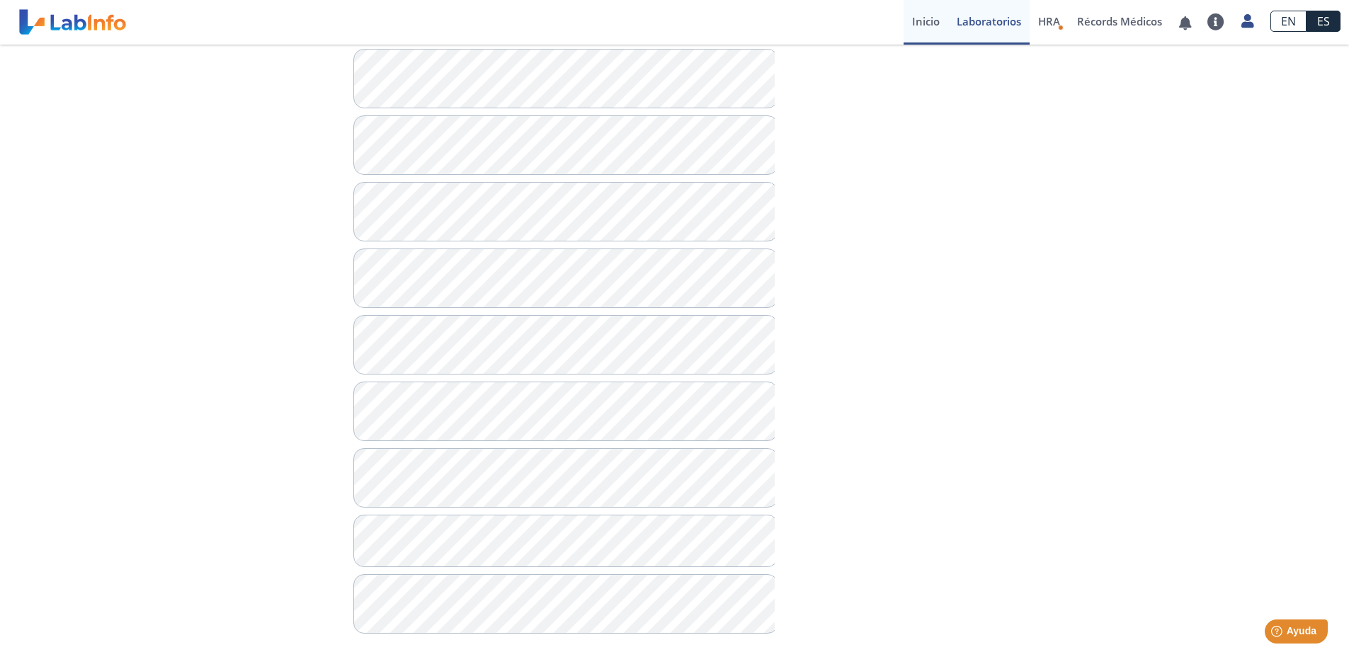
click at [926, 23] on link "Inicio" at bounding box center [925, 22] width 45 height 45
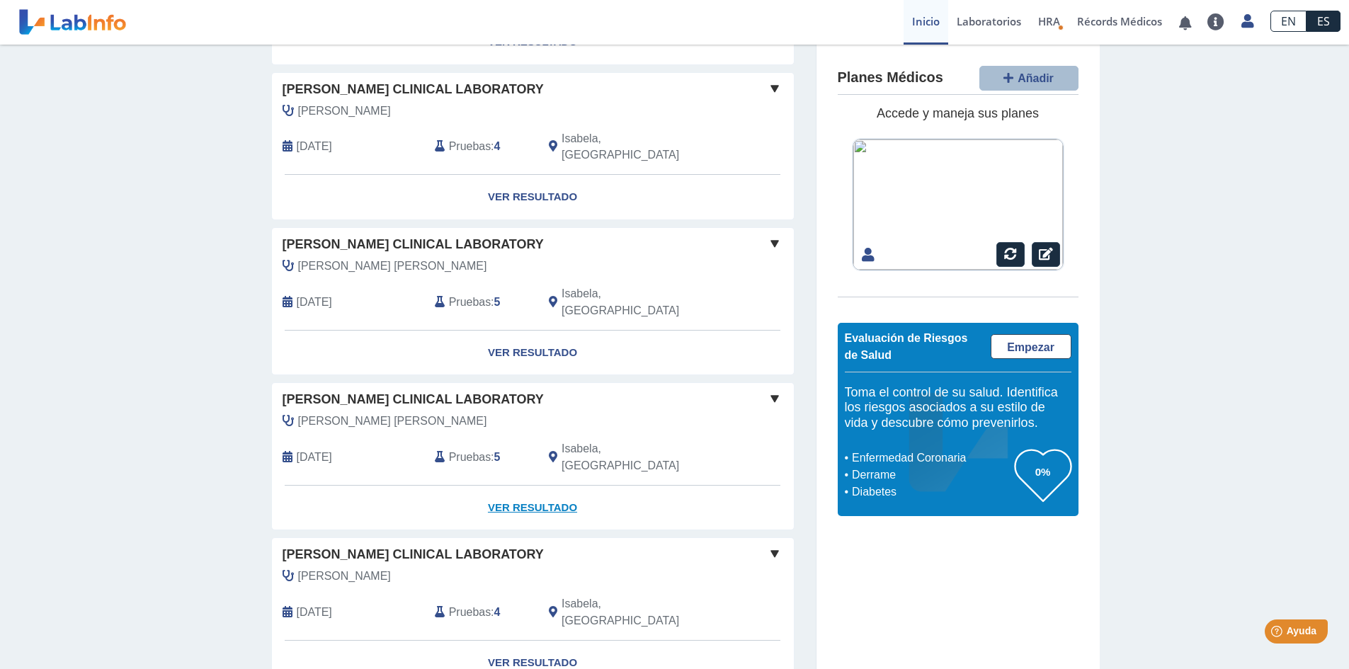
scroll to position [945, 0]
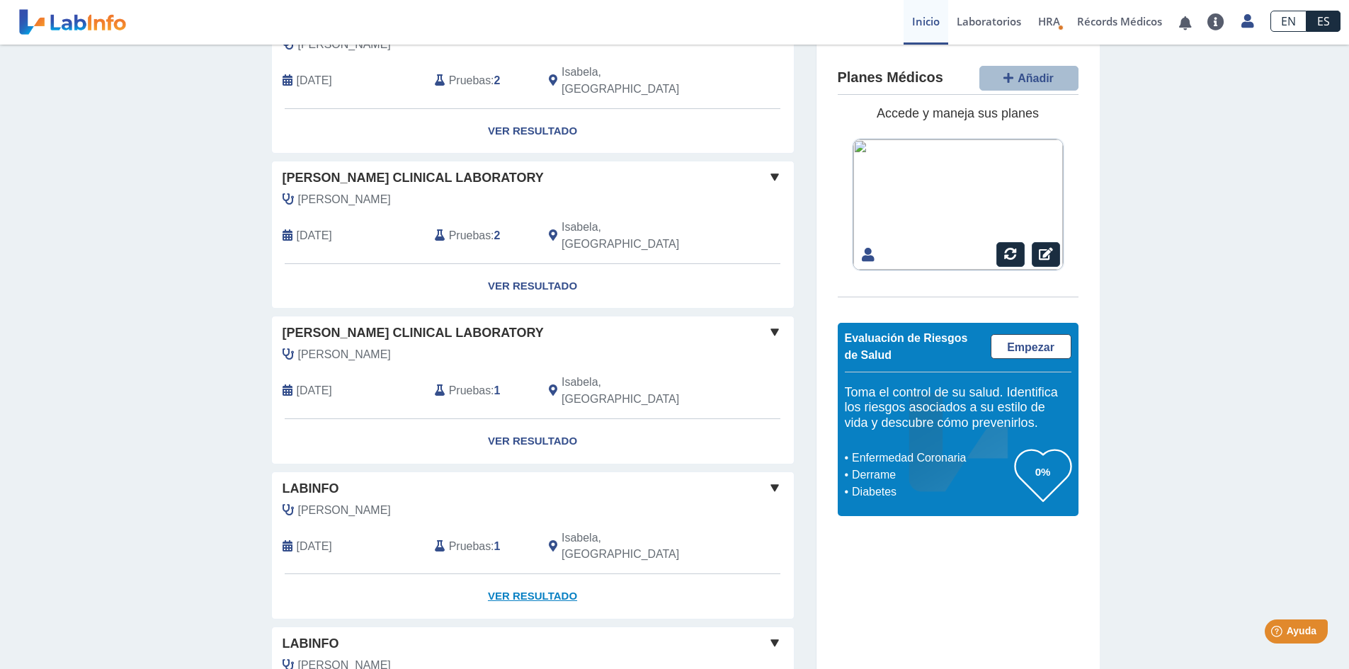
scroll to position [3261, 0]
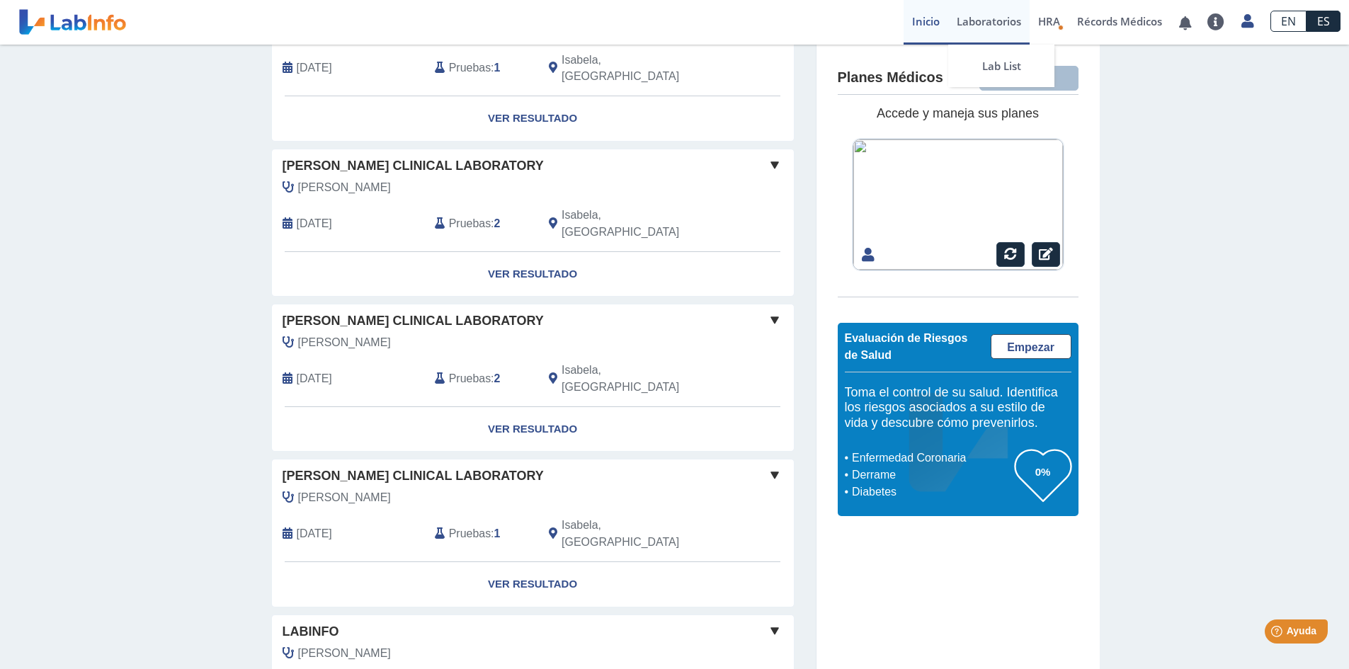
click at [962, 23] on link "Laboratorios" at bounding box center [988, 22] width 81 height 45
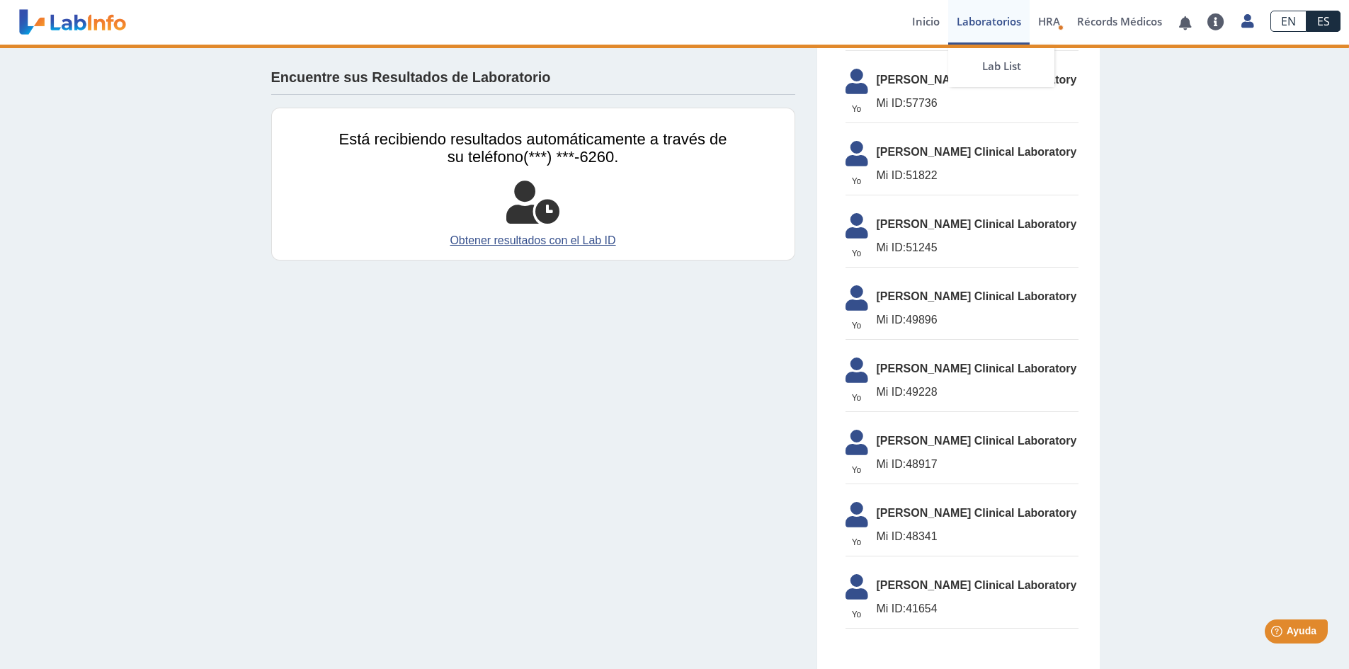
scroll to position [1951, 0]
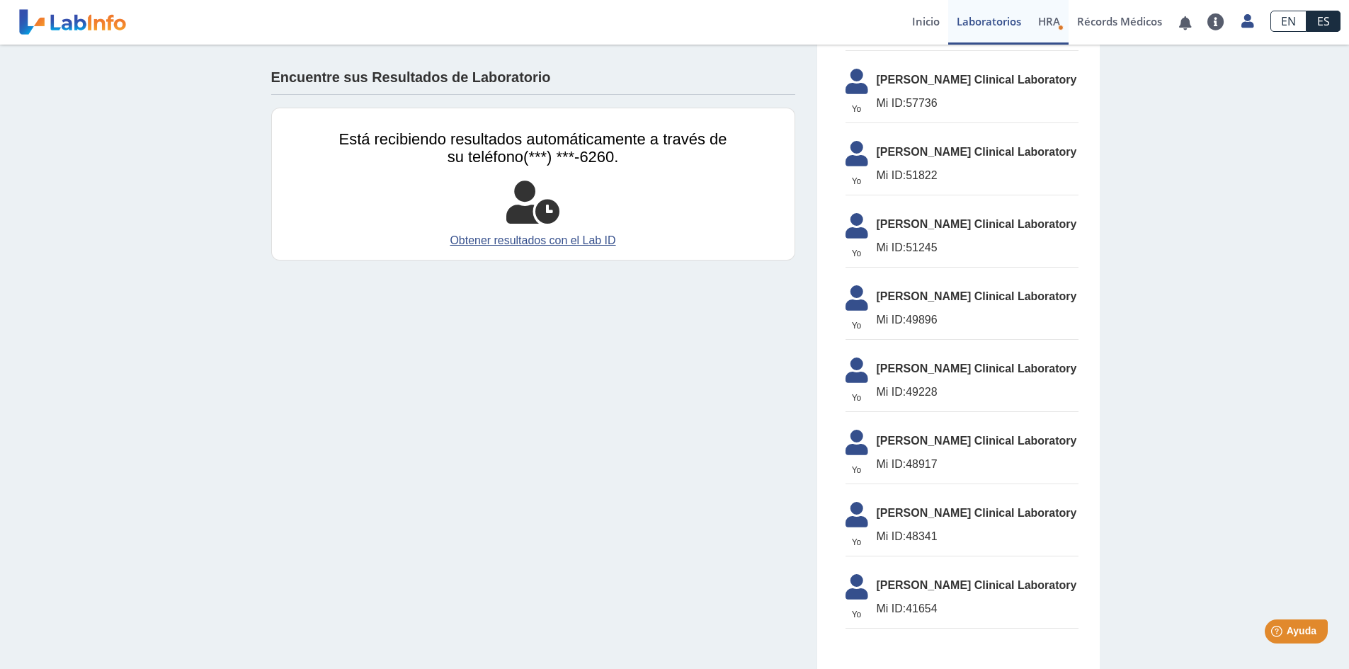
click at [1051, 23] on span "HRA" at bounding box center [1049, 21] width 22 height 14
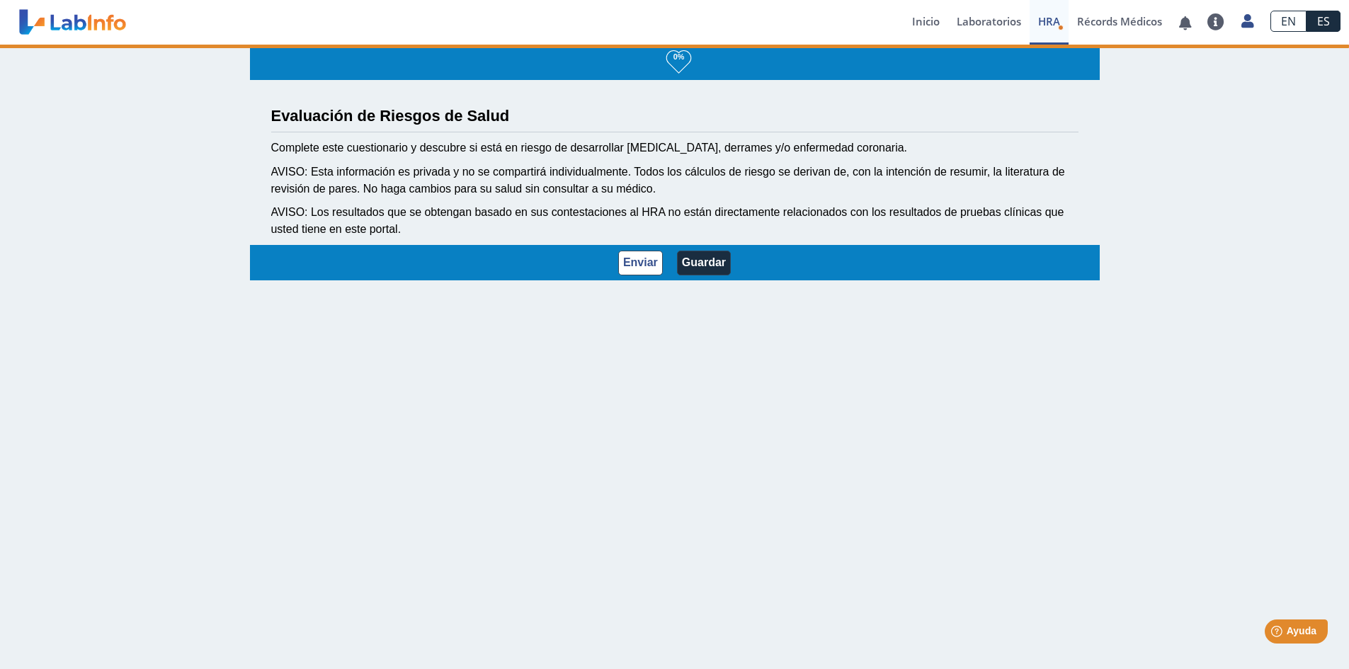
scroll to position [2, 0]
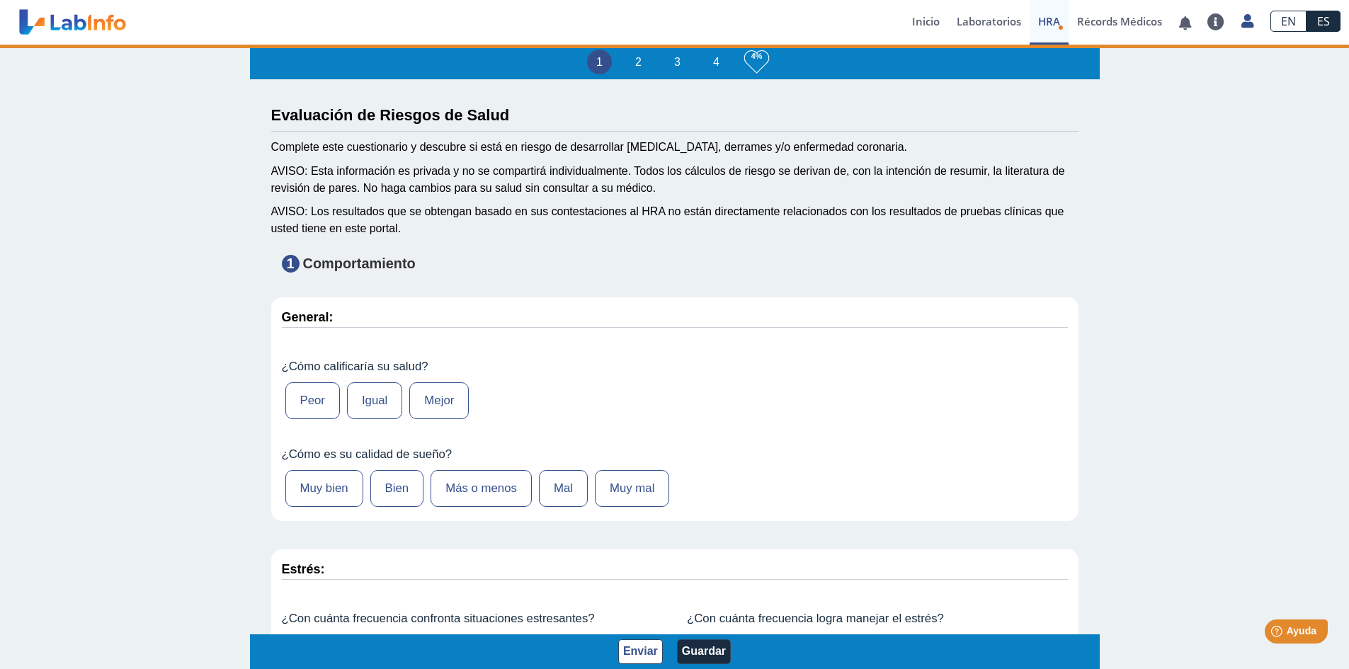
type input "[PERSON_NAME]"
type input "[DATE]"
select select
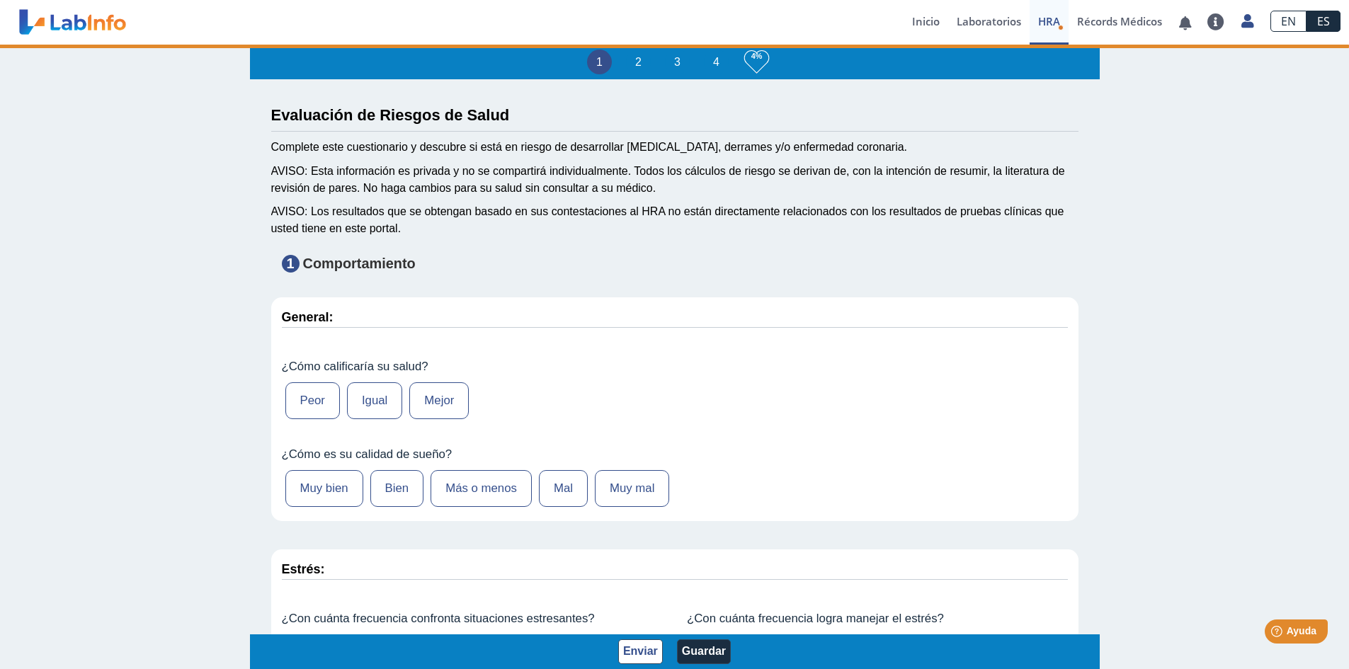
select select
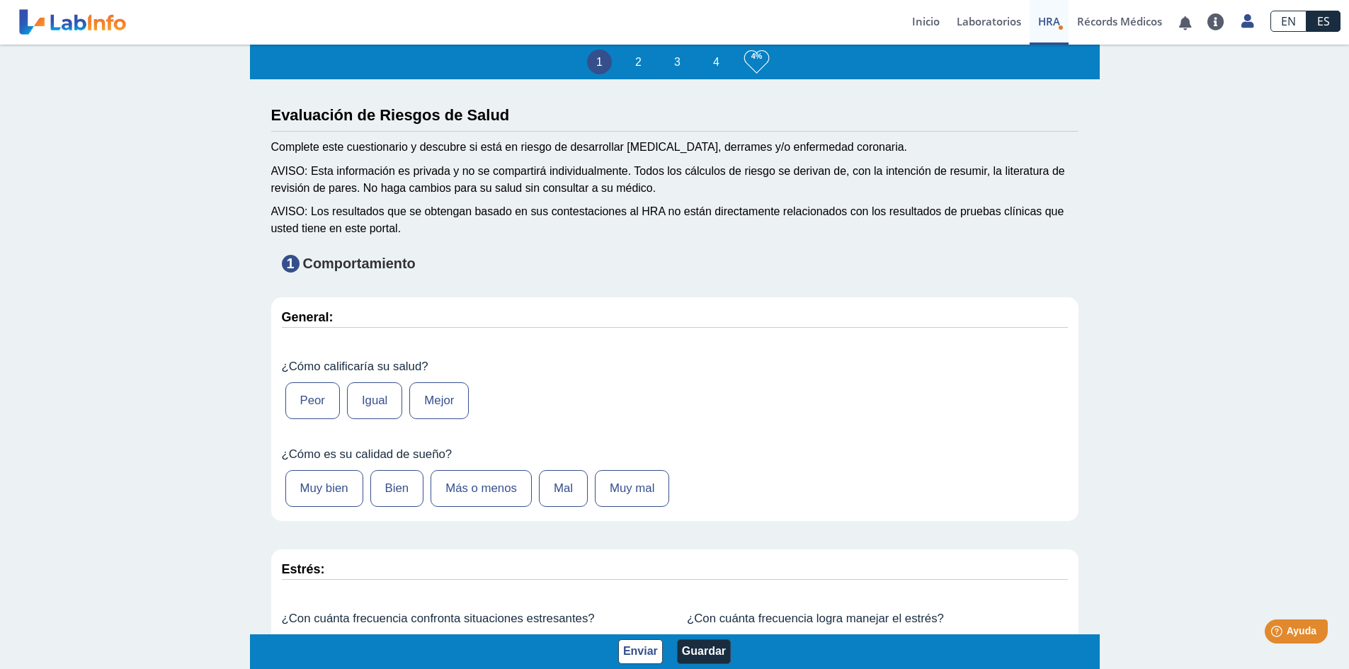
click at [632, 57] on li "2" at bounding box center [638, 62] width 25 height 25
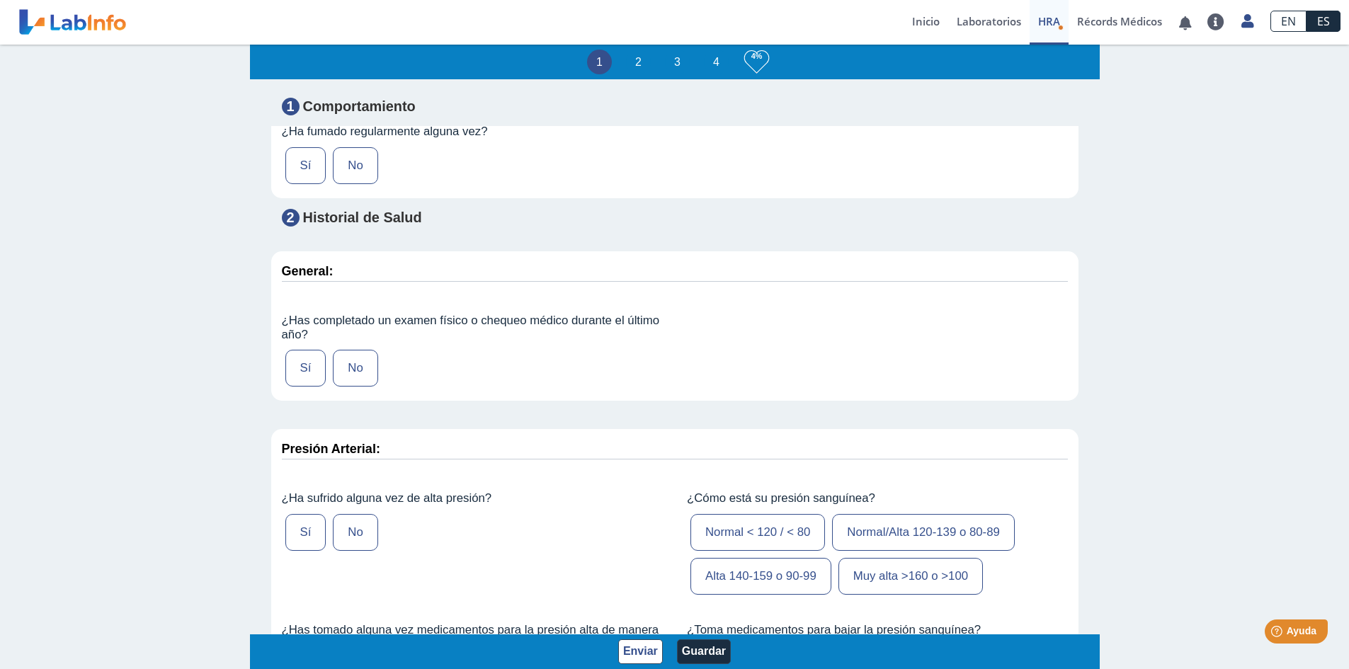
scroll to position [1487, 0]
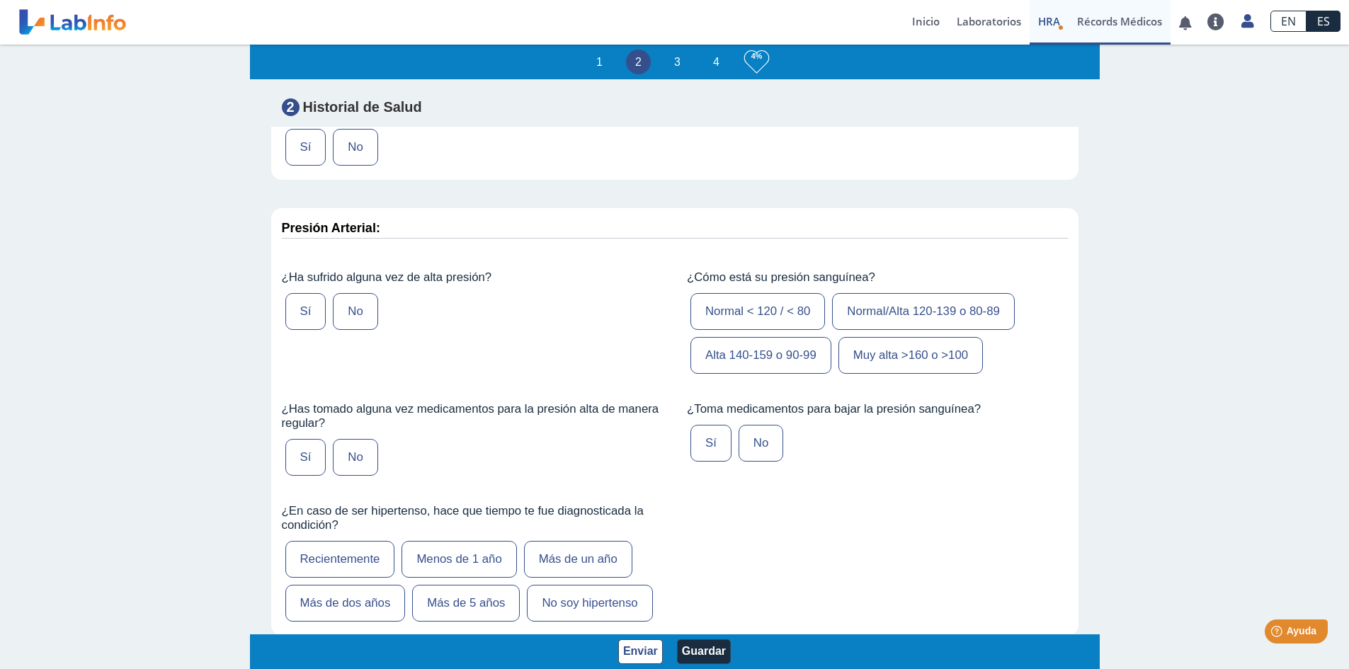
click at [1108, 20] on link "Récords Médicos" at bounding box center [1119, 22] width 102 height 45
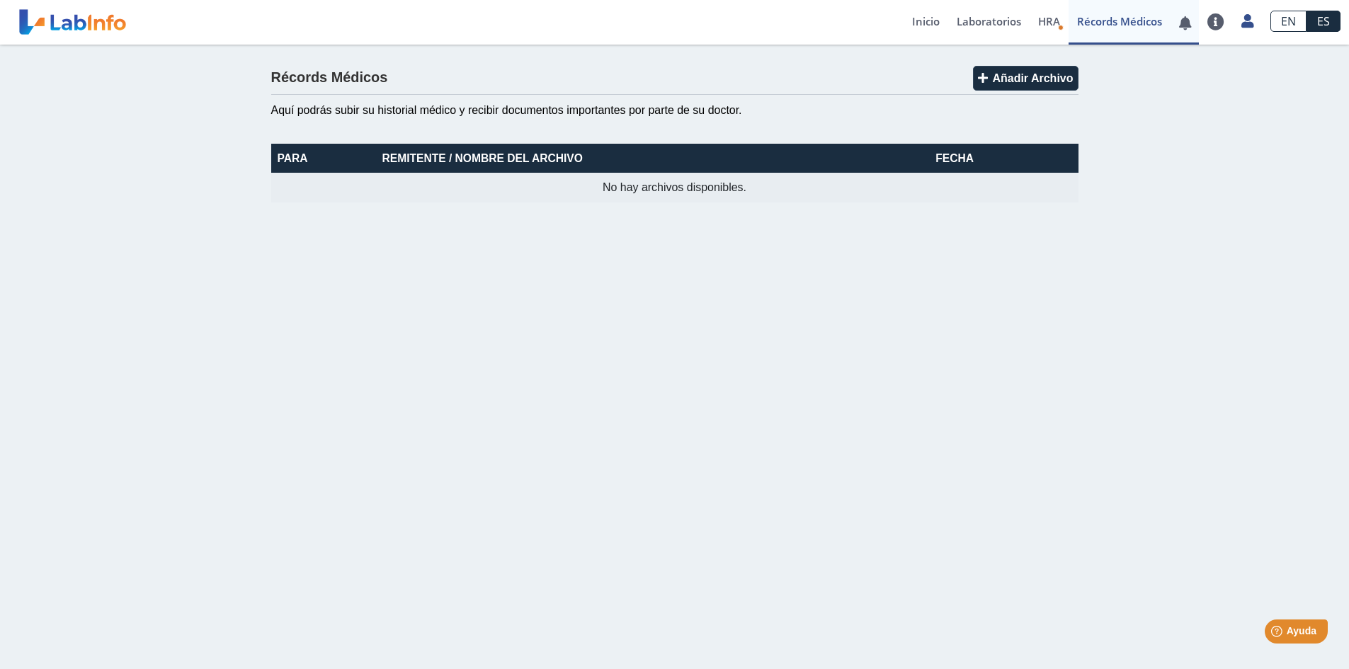
click at [1187, 27] on link at bounding box center [1184, 23] width 29 height 11
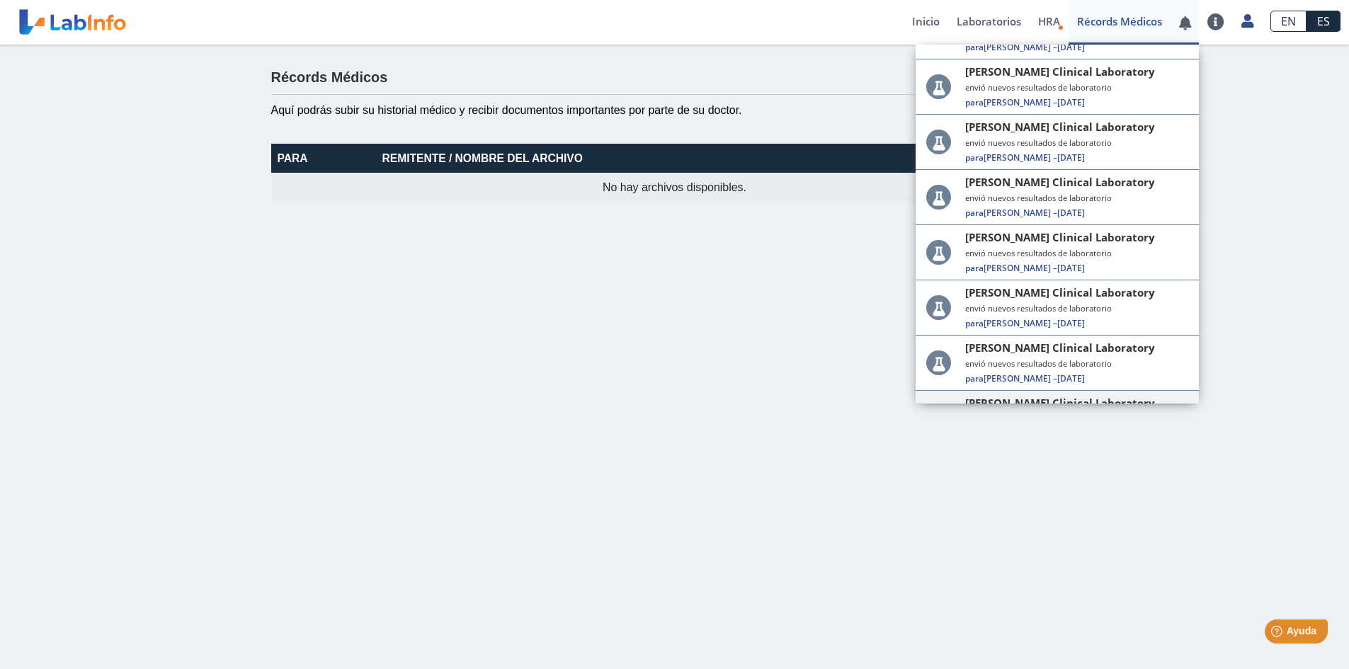
scroll to position [1297, 0]
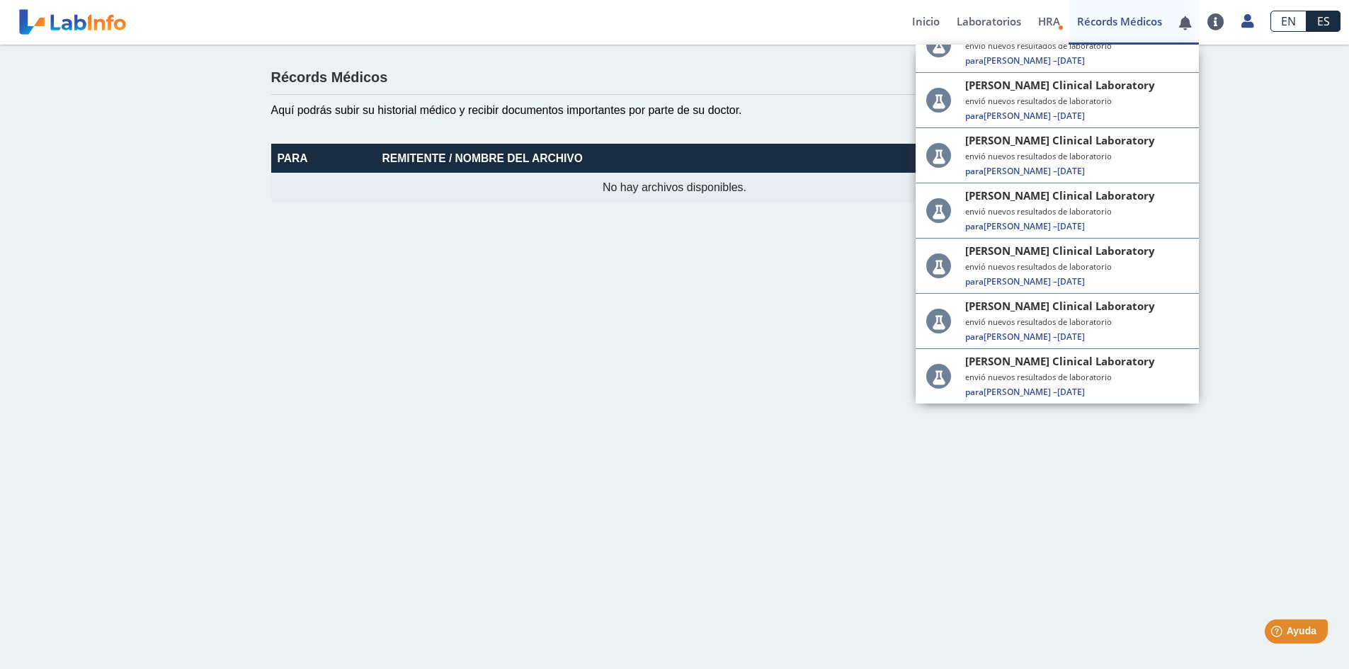
click at [1189, 23] on link at bounding box center [1184, 23] width 29 height 11
